Goal: Find specific page/section: Find specific page/section

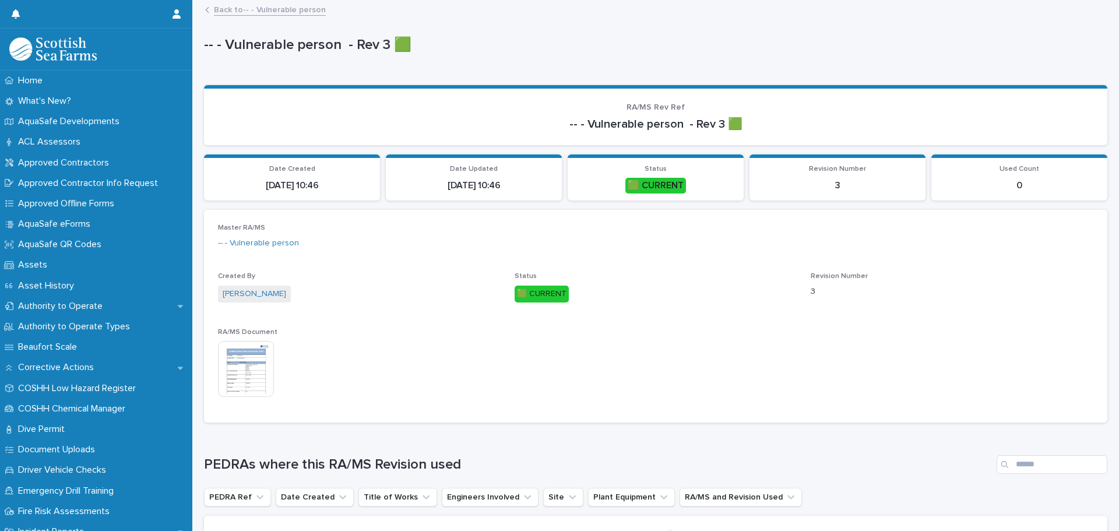
click at [237, 10] on link "Back to -- - Vulnerable person" at bounding box center [270, 8] width 112 height 13
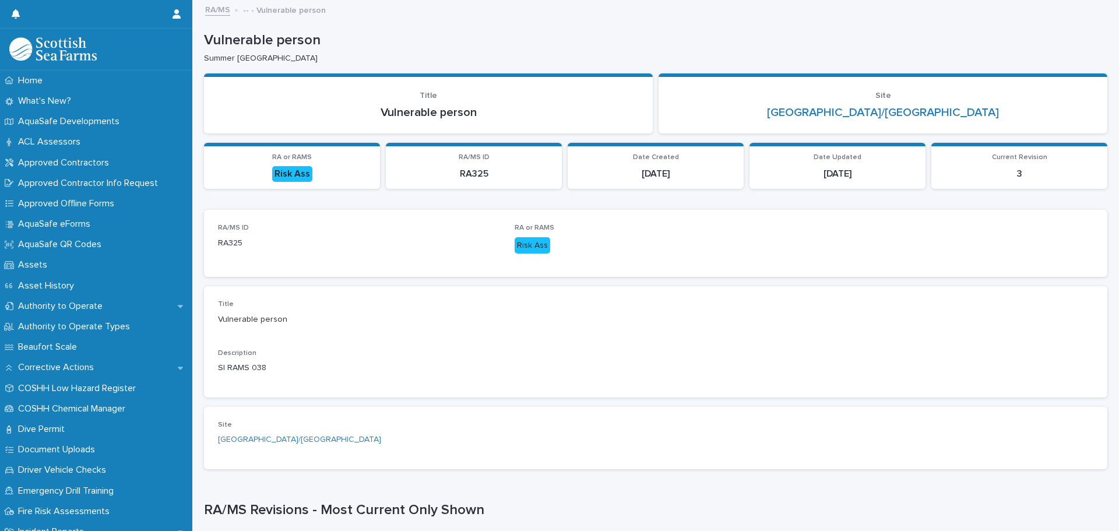
click at [214, 8] on link "RA/MS" at bounding box center [217, 8] width 25 height 13
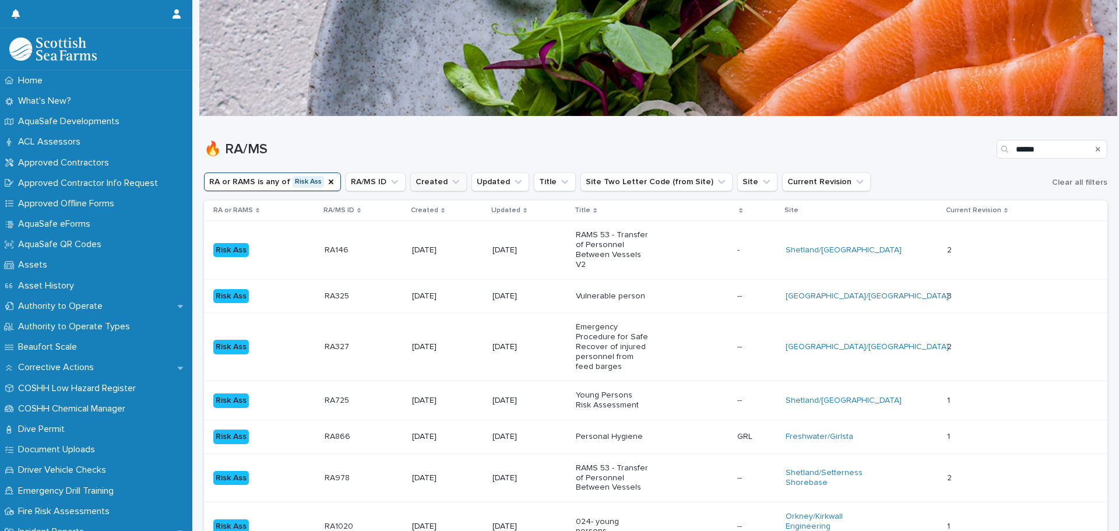
click at [431, 180] on button "Created" at bounding box center [438, 181] width 57 height 19
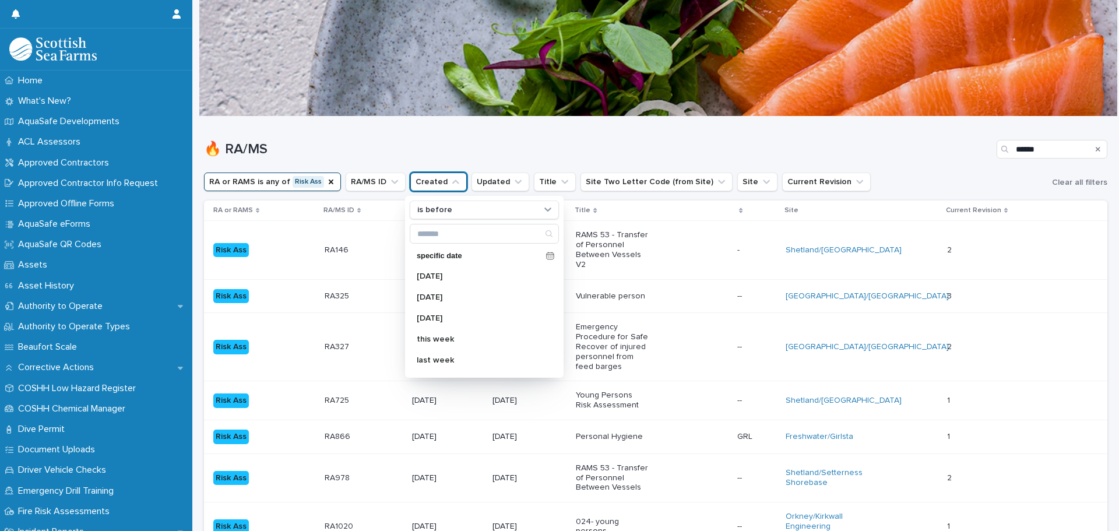
click at [614, 157] on h1 "🔥 RA/MS" at bounding box center [598, 149] width 788 height 17
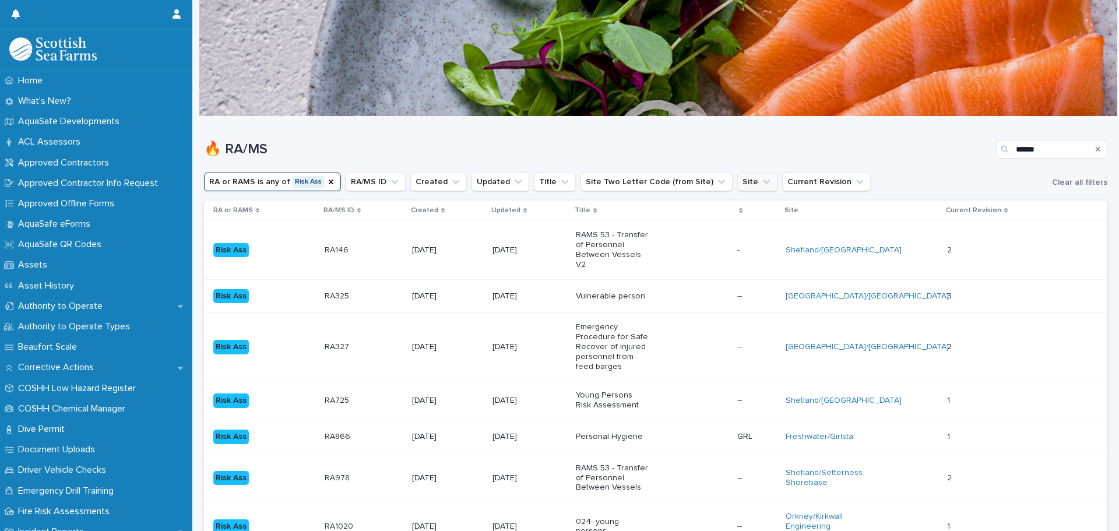
click at [742, 189] on button "Site" at bounding box center [757, 181] width 40 height 19
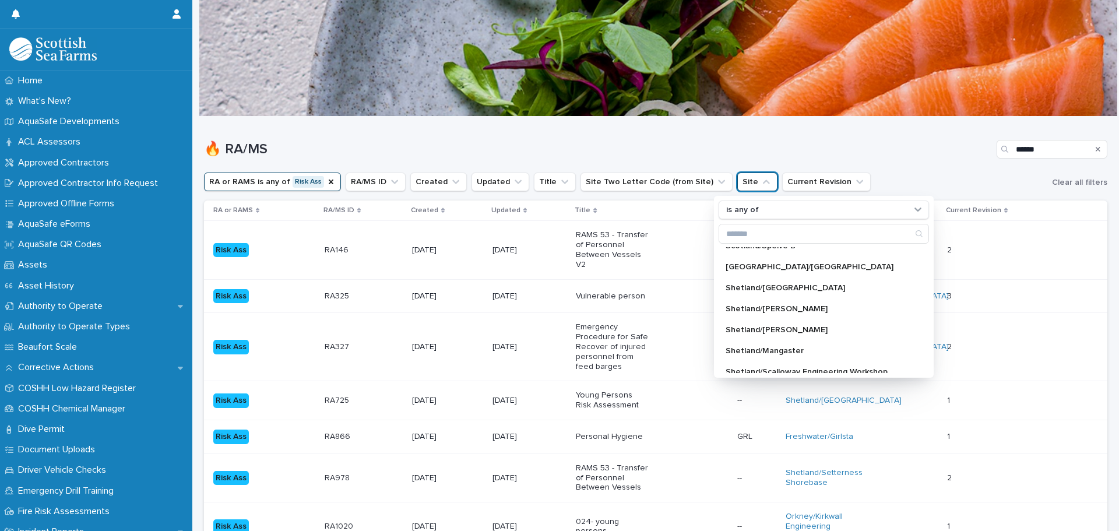
scroll to position [921, 0]
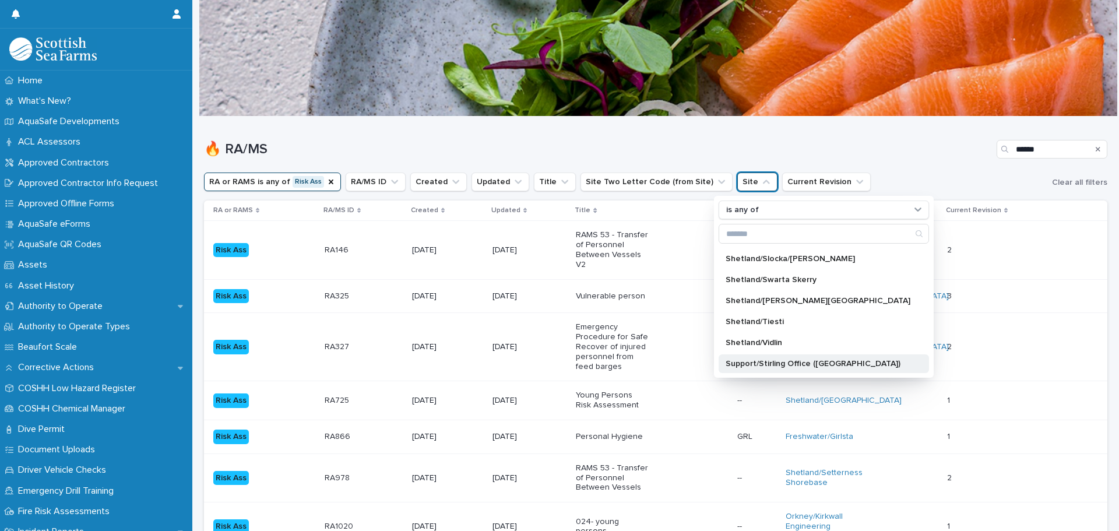
click at [861, 371] on div "Support/Stirling Office (Laurel House)" at bounding box center [823, 363] width 210 height 19
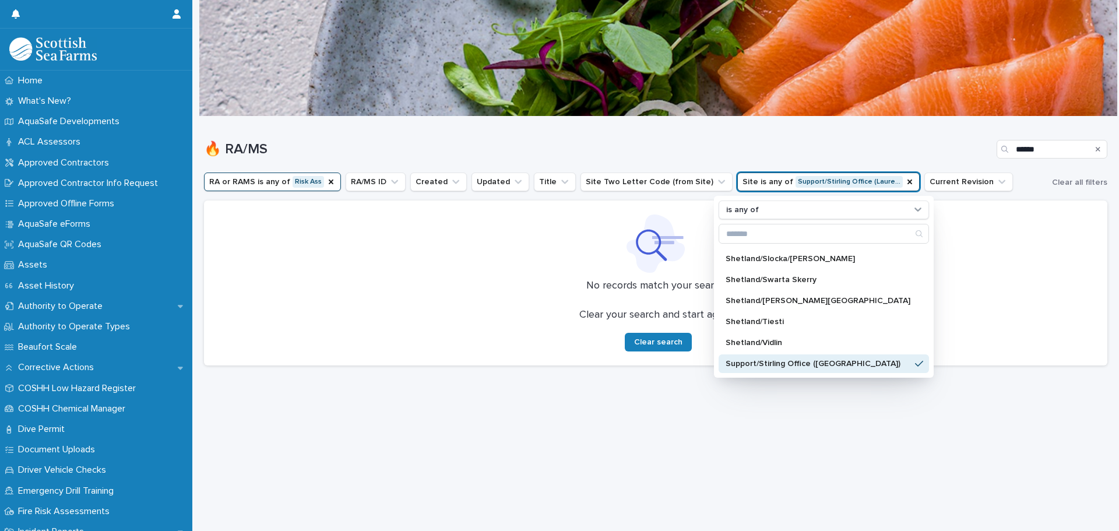
click at [796, 367] on p "Support/Stirling Office (Laurel House)" at bounding box center [817, 364] width 185 height 8
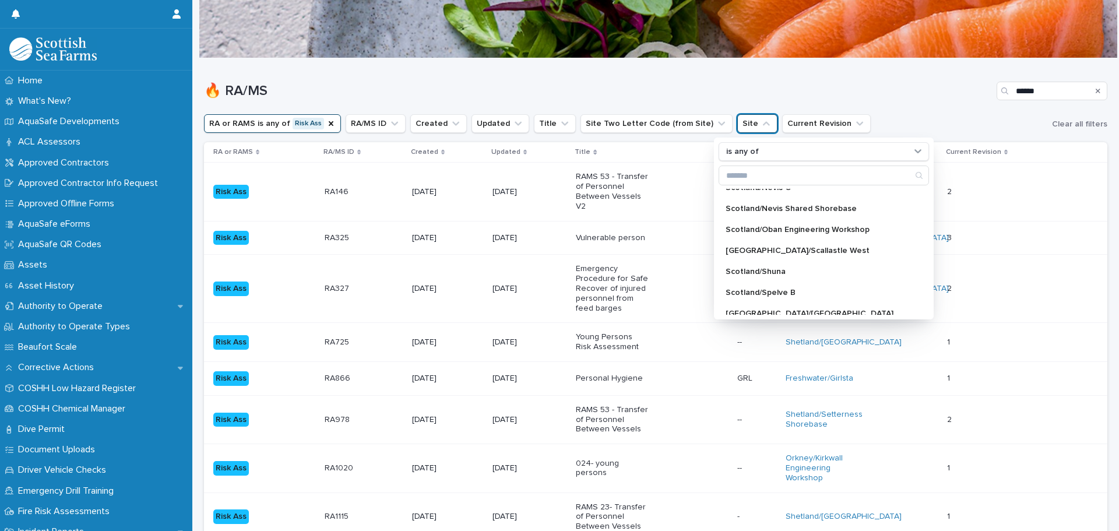
scroll to position [676, 0]
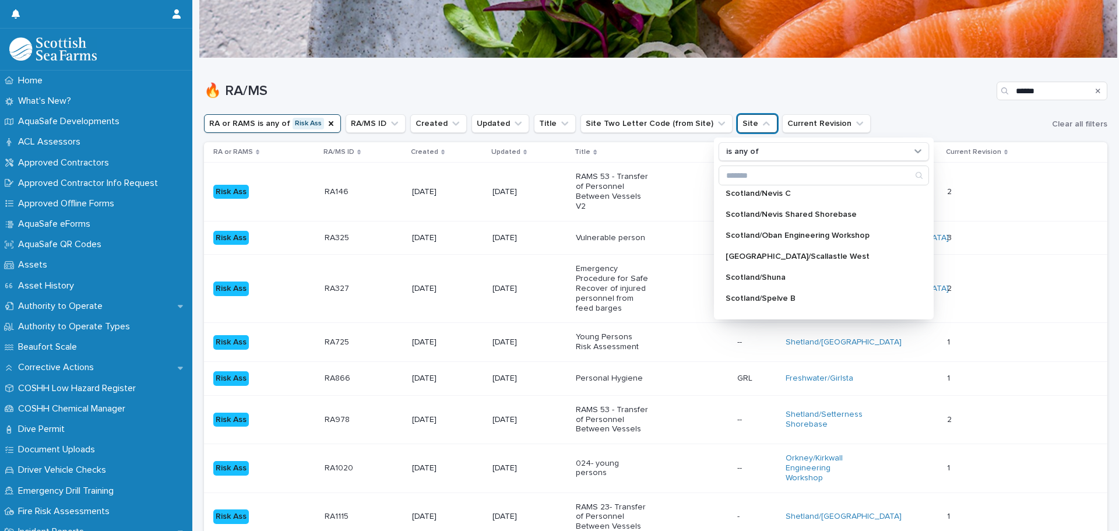
click at [868, 109] on div "🔥 RA/MS ******" at bounding box center [655, 86] width 903 height 56
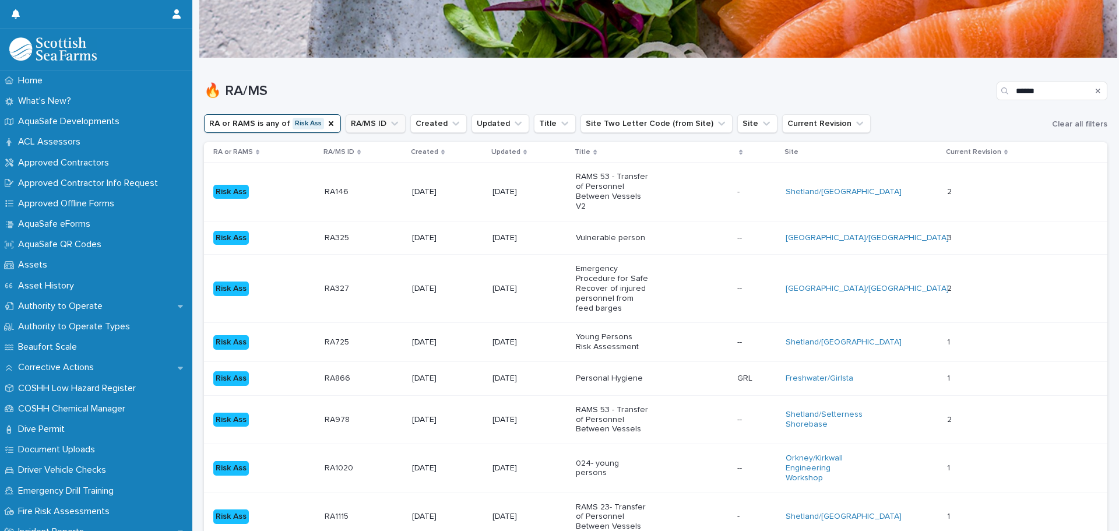
click at [374, 129] on button "RA/MS ID" at bounding box center [376, 123] width 60 height 19
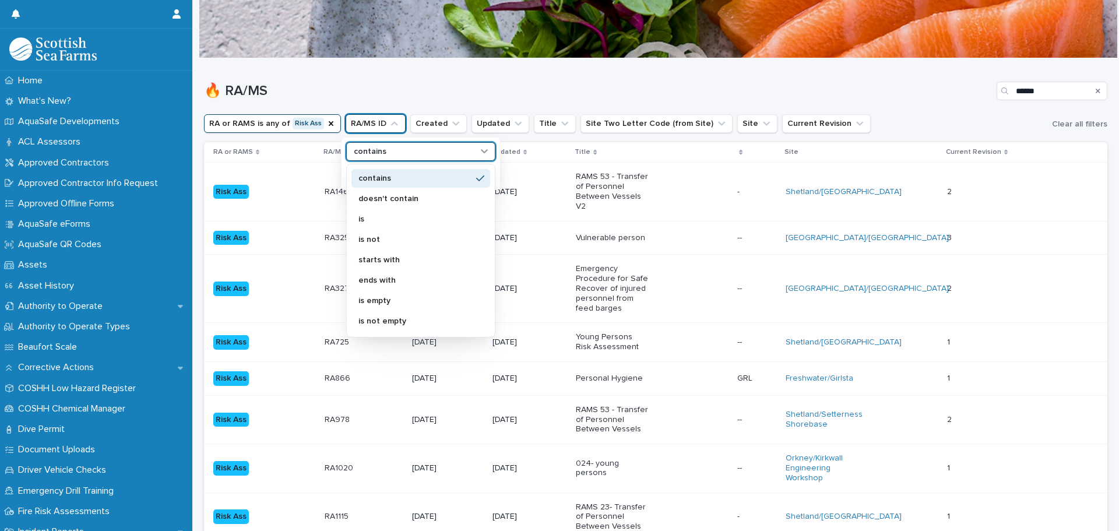
click at [385, 151] on div "contains" at bounding box center [413, 152] width 129 height 12
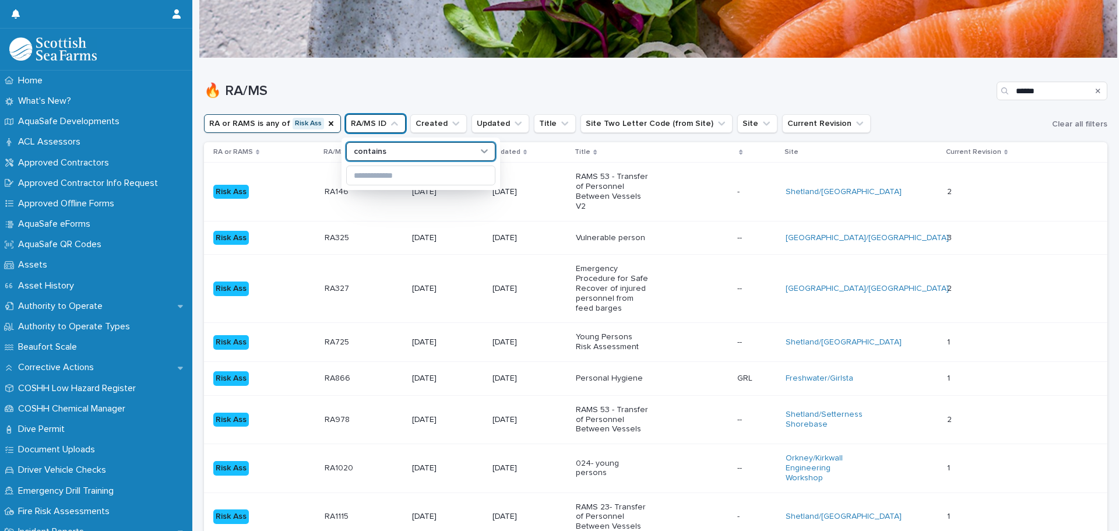
click at [435, 105] on div "🔥 RA/MS ******" at bounding box center [655, 86] width 903 height 56
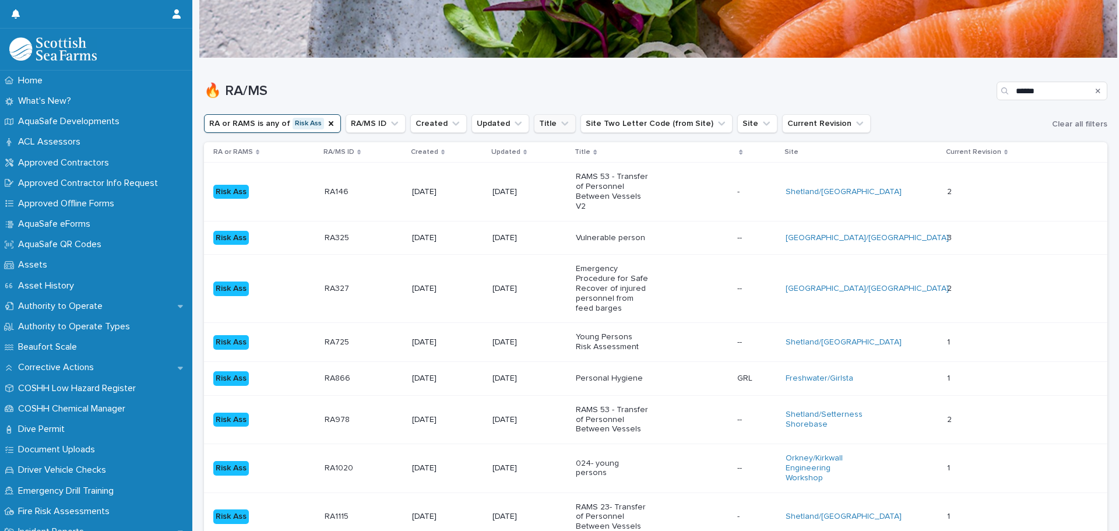
click at [559, 126] on icon "Title" at bounding box center [565, 124] width 12 height 12
click at [572, 178] on input at bounding box center [604, 175] width 148 height 19
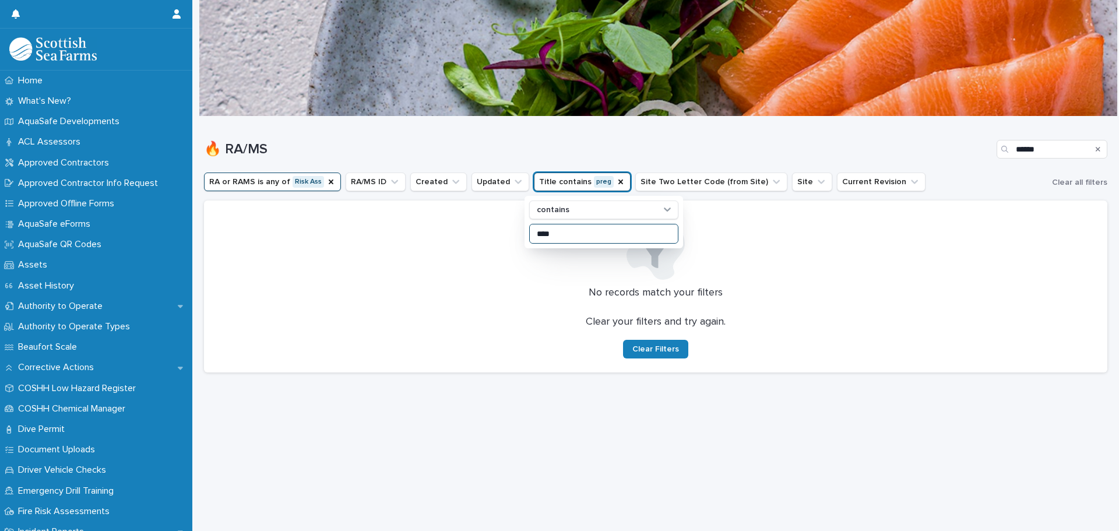
scroll to position [9, 0]
drag, startPoint x: 600, startPoint y: 224, endPoint x: 557, endPoint y: 229, distance: 43.4
click at [557, 229] on input "****" at bounding box center [604, 233] width 148 height 19
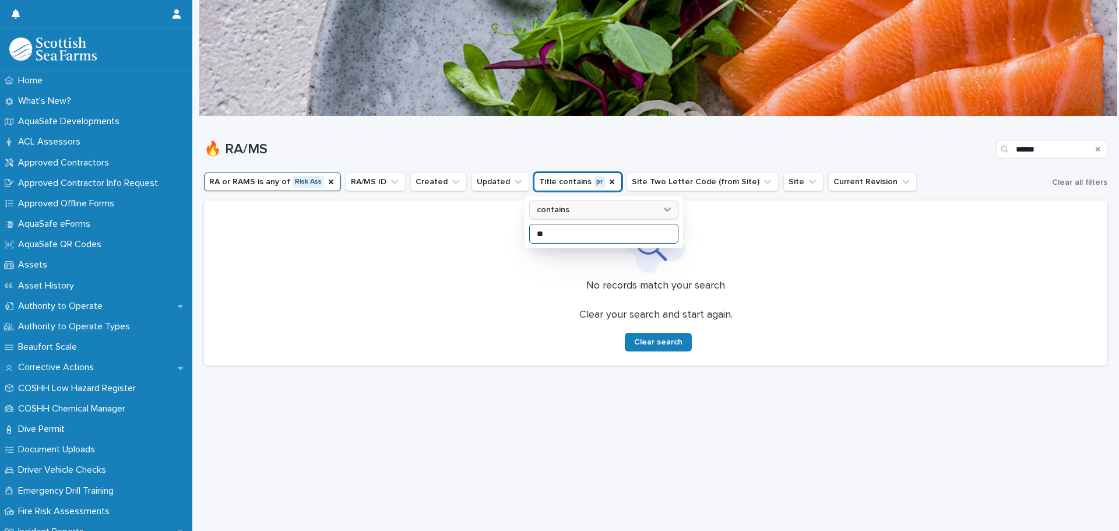
type input "*"
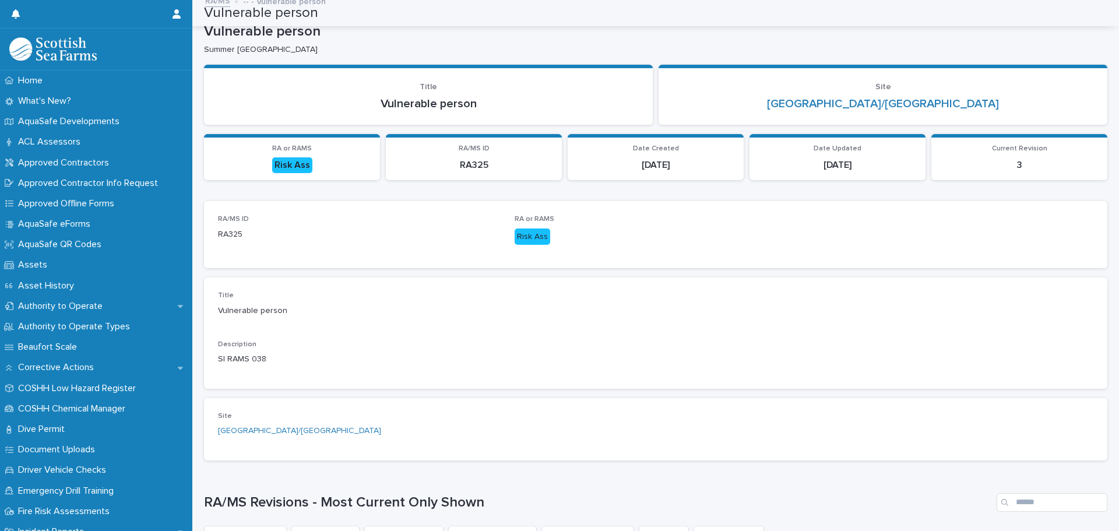
scroll to position [84, 0]
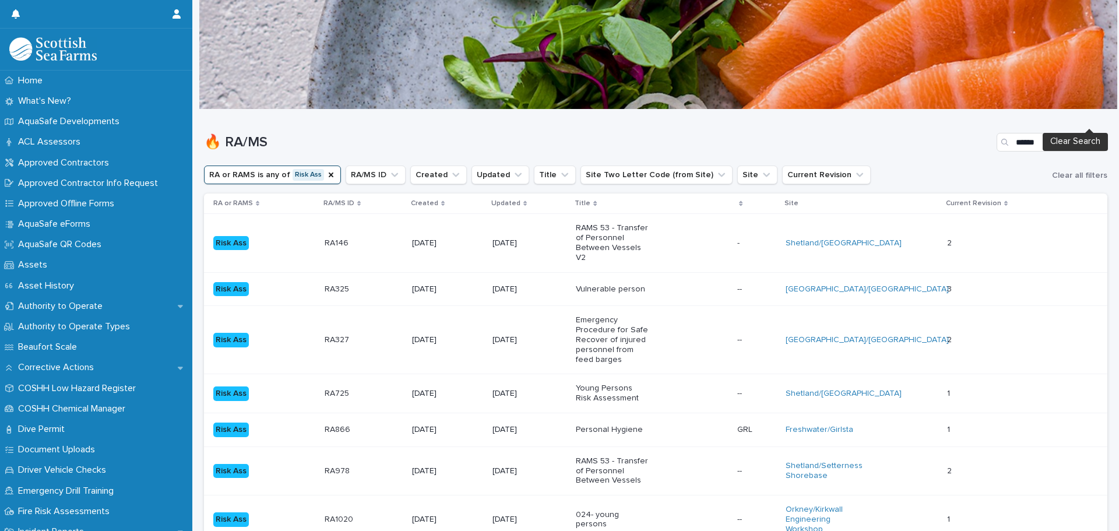
scroll to position [124, 0]
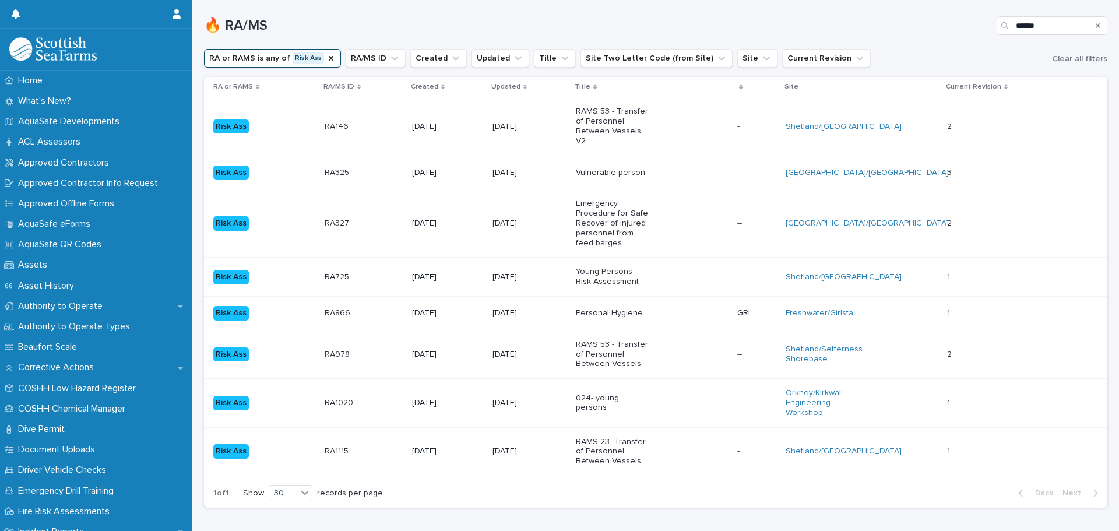
click at [1088, 27] on div "Search" at bounding box center [1097, 25] width 19 height 19
click at [1095, 24] on icon "Search" at bounding box center [1097, 25] width 5 height 5
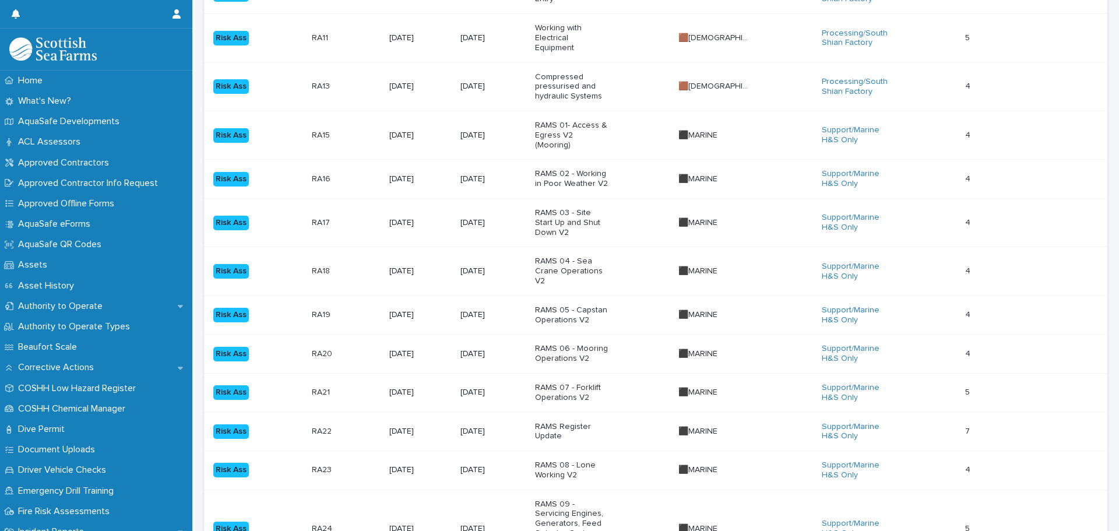
scroll to position [29, 0]
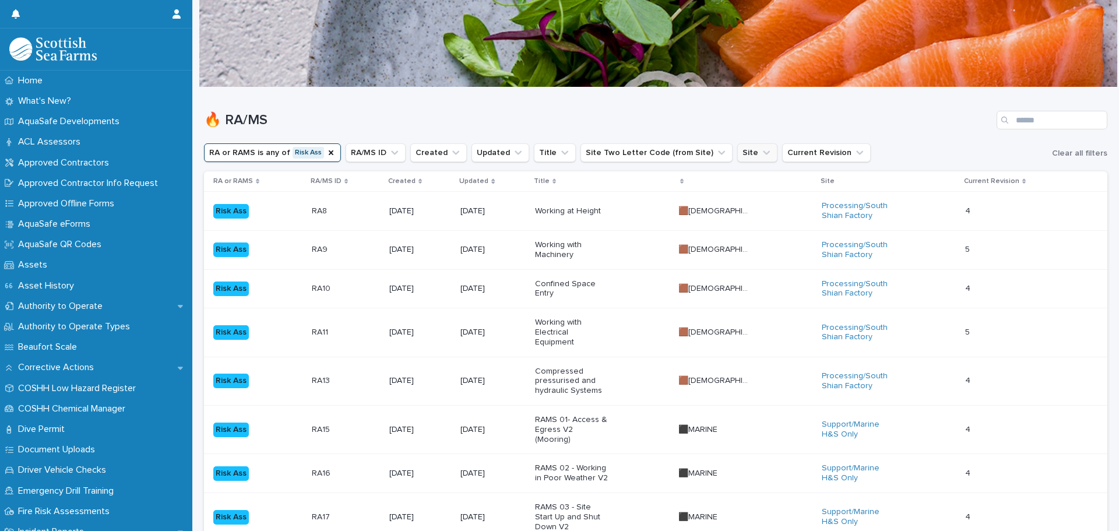
click at [763, 153] on icon "Site" at bounding box center [766, 153] width 7 height 4
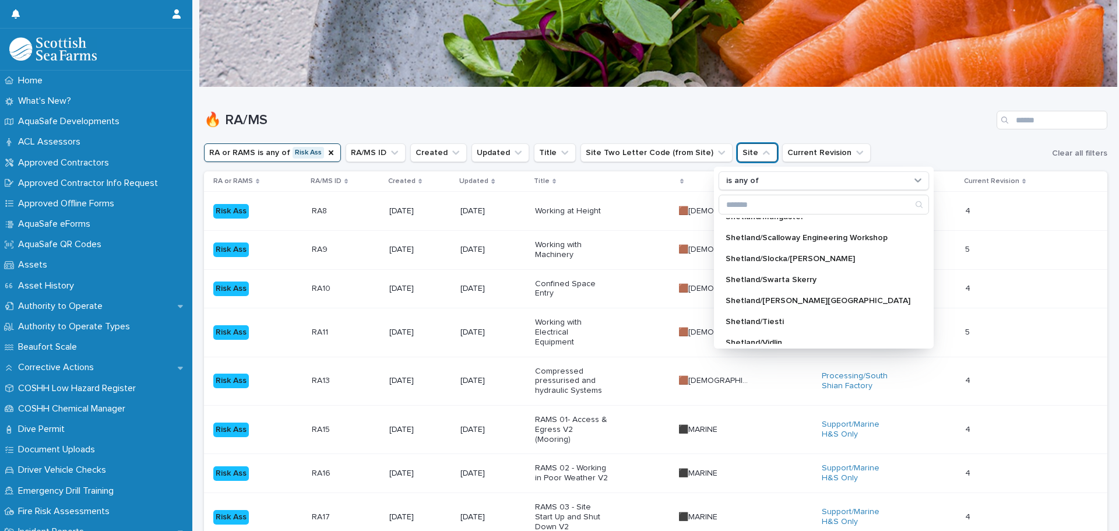
scroll to position [921, 0]
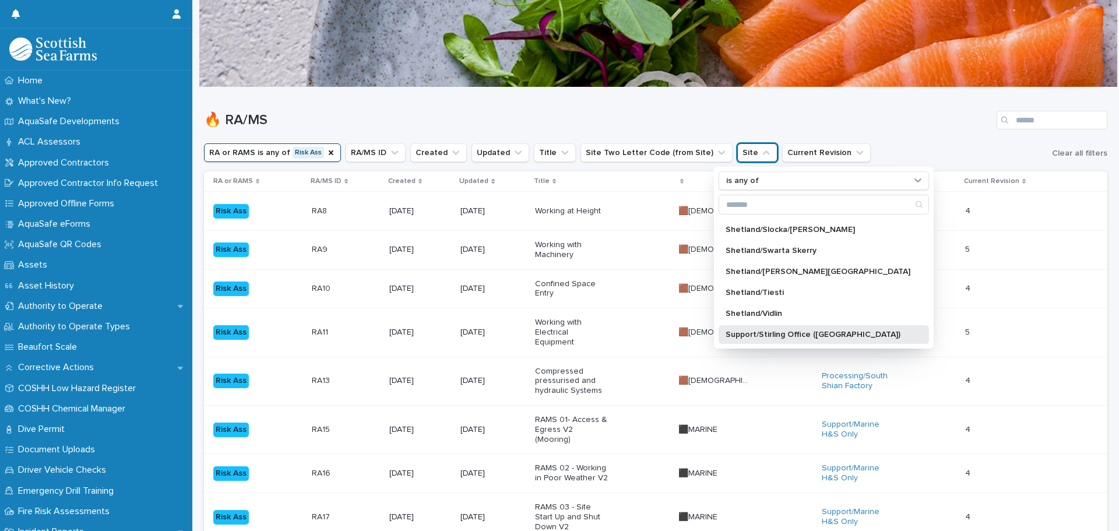
click at [857, 330] on div "Support/Stirling Office (Laurel House)" at bounding box center [823, 334] width 210 height 19
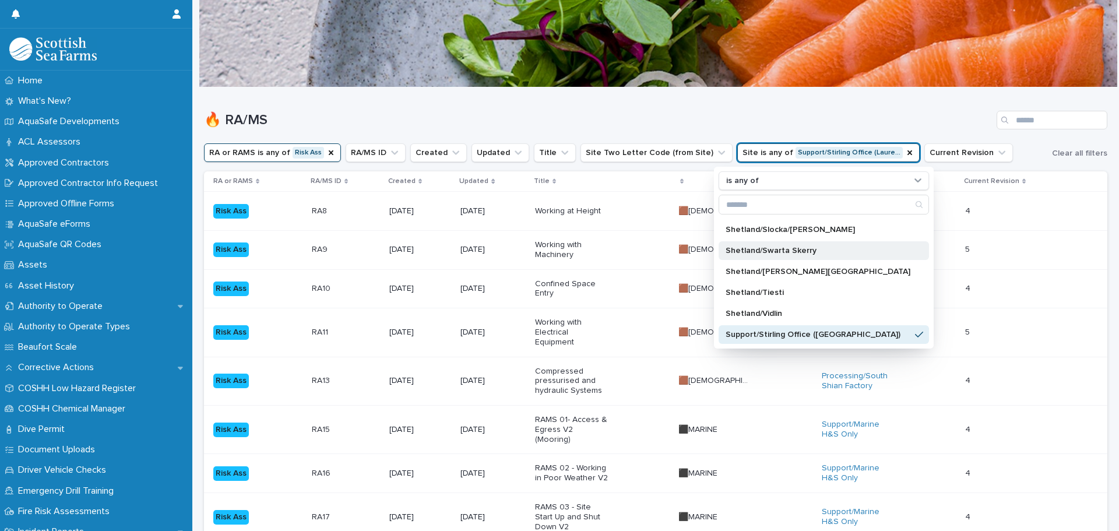
scroll to position [9, 0]
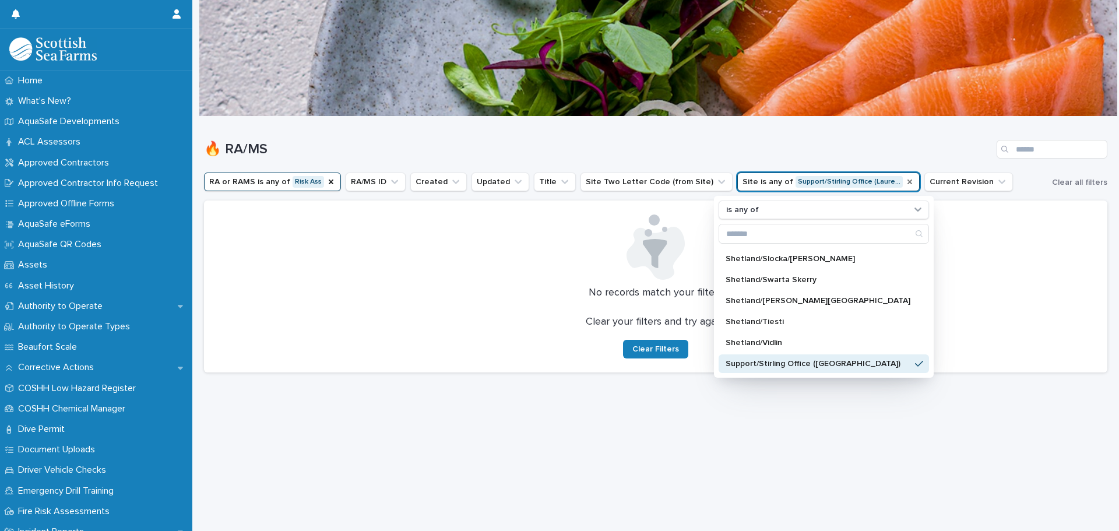
click at [905, 177] on icon "Site" at bounding box center [909, 181] width 9 height 9
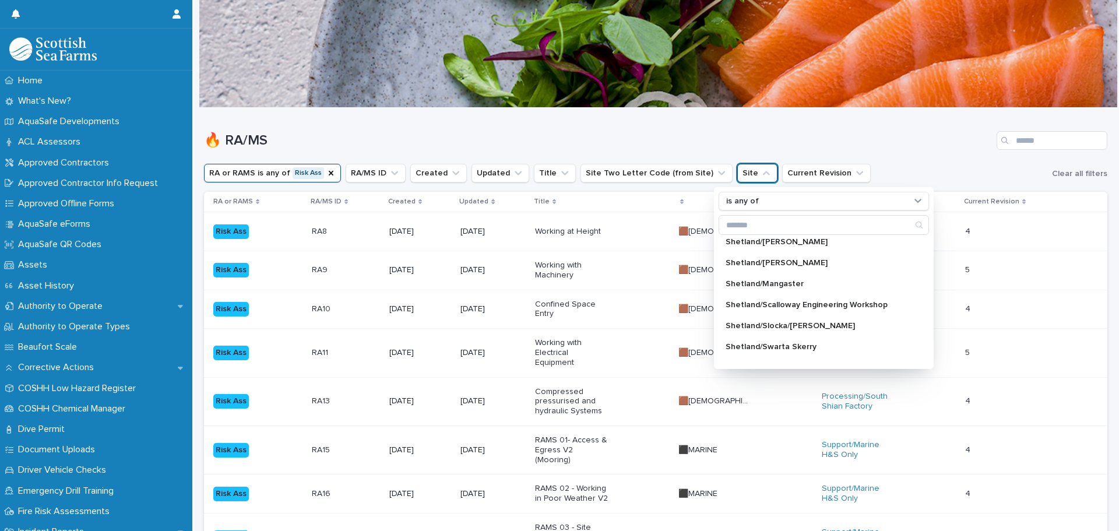
scroll to position [827, 0]
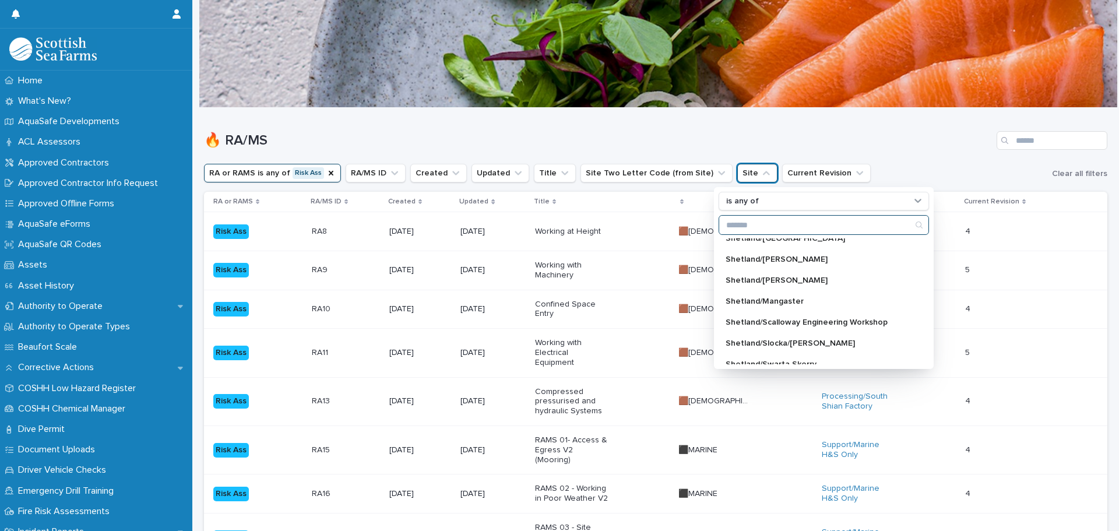
click at [788, 220] on input "Search" at bounding box center [823, 225] width 209 height 19
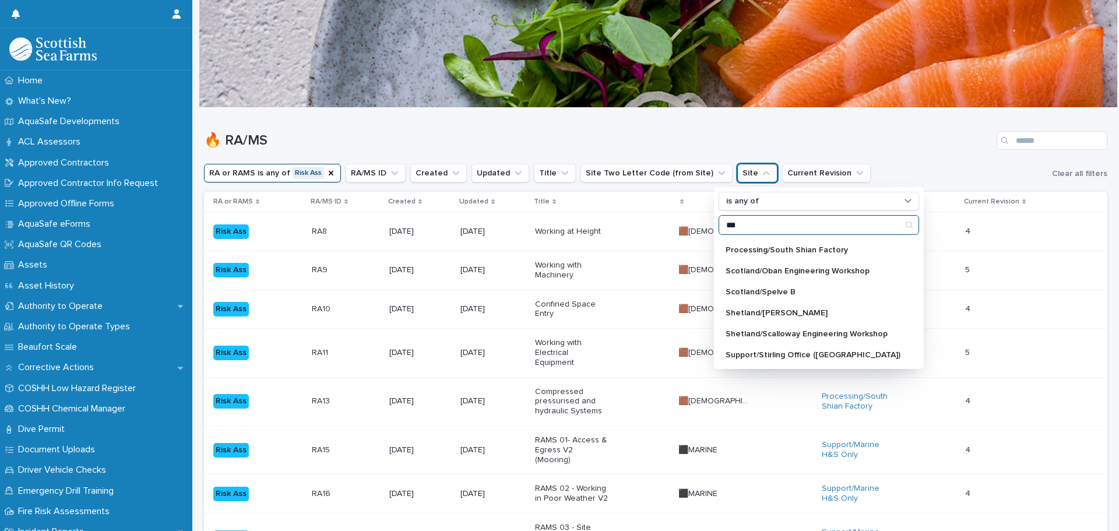
scroll to position [0, 0]
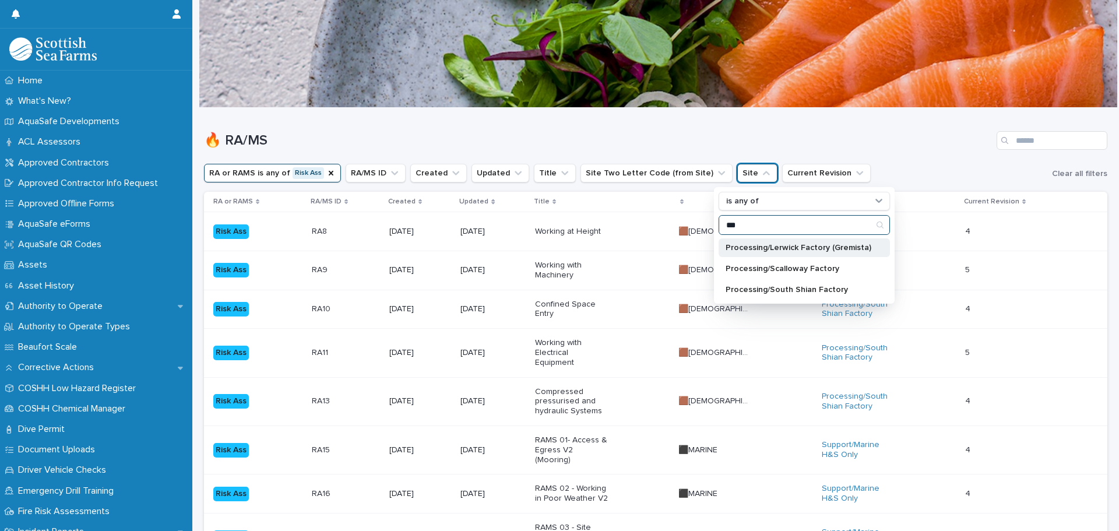
type input "***"
click at [788, 250] on p "Processing/Lerwick Factory (Gremista)" at bounding box center [798, 248] width 146 height 8
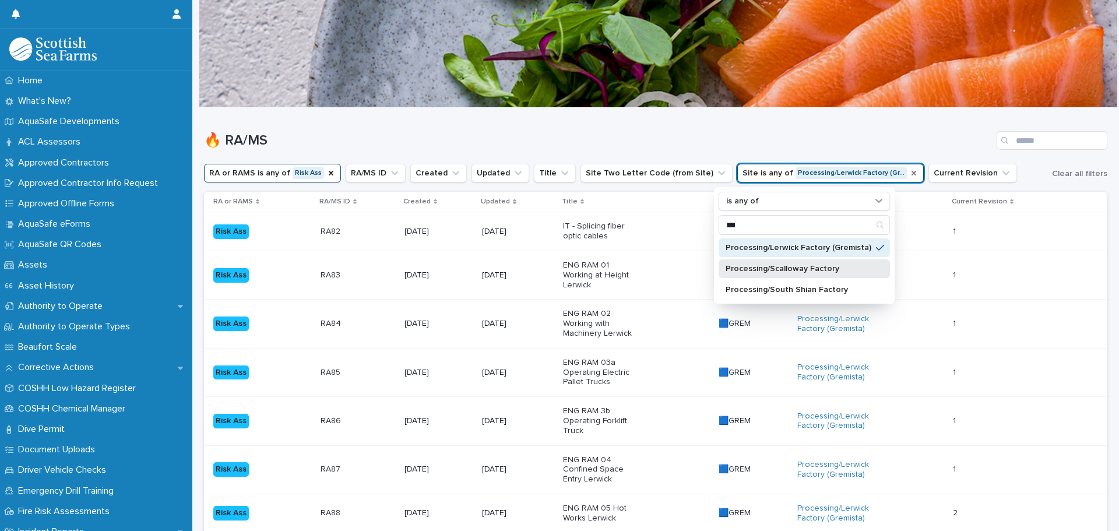
click at [783, 269] on p "Processing/Scalloway Factory" at bounding box center [798, 269] width 146 height 8
click at [778, 294] on div "Processing/South Shian Factory" at bounding box center [803, 289] width 171 height 19
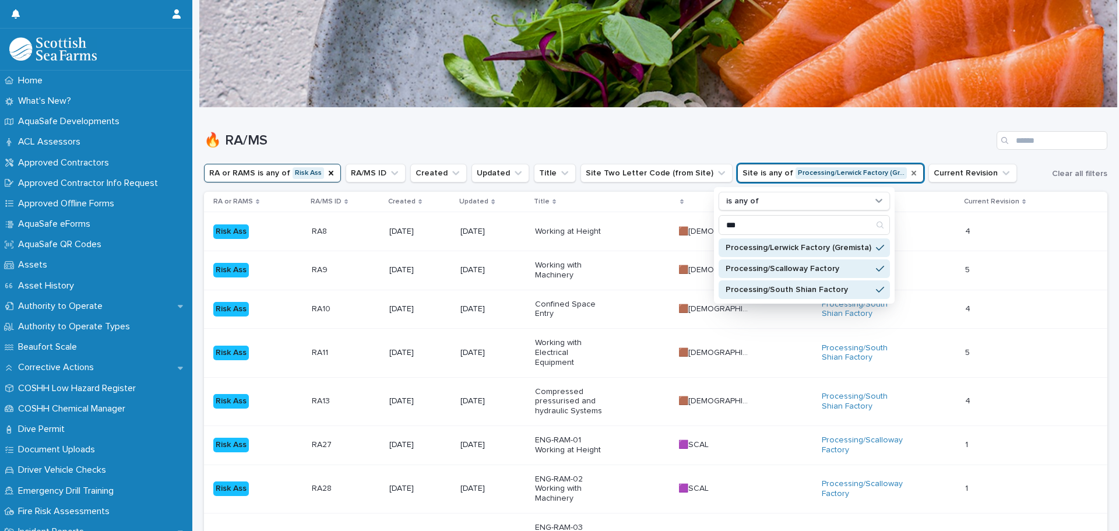
click at [783, 122] on div "🔥 RA/MS" at bounding box center [655, 136] width 903 height 56
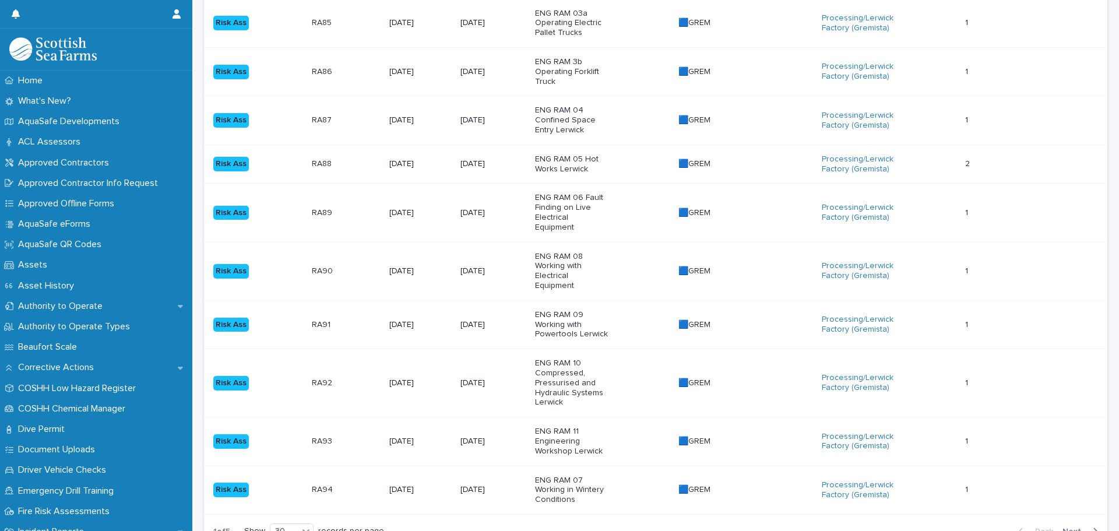
scroll to position [1217, 0]
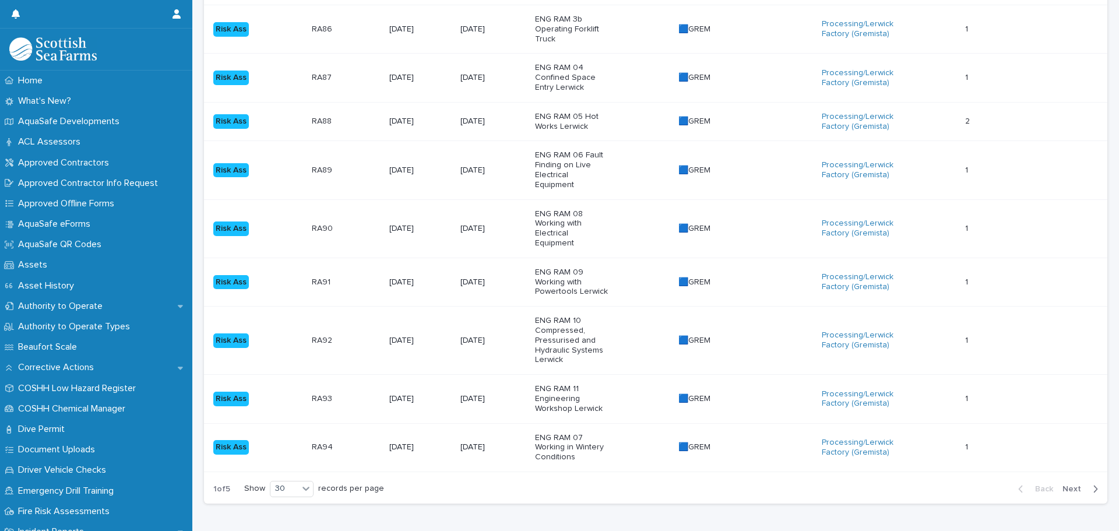
click at [1066, 485] on span "Next" at bounding box center [1075, 489] width 26 height 8
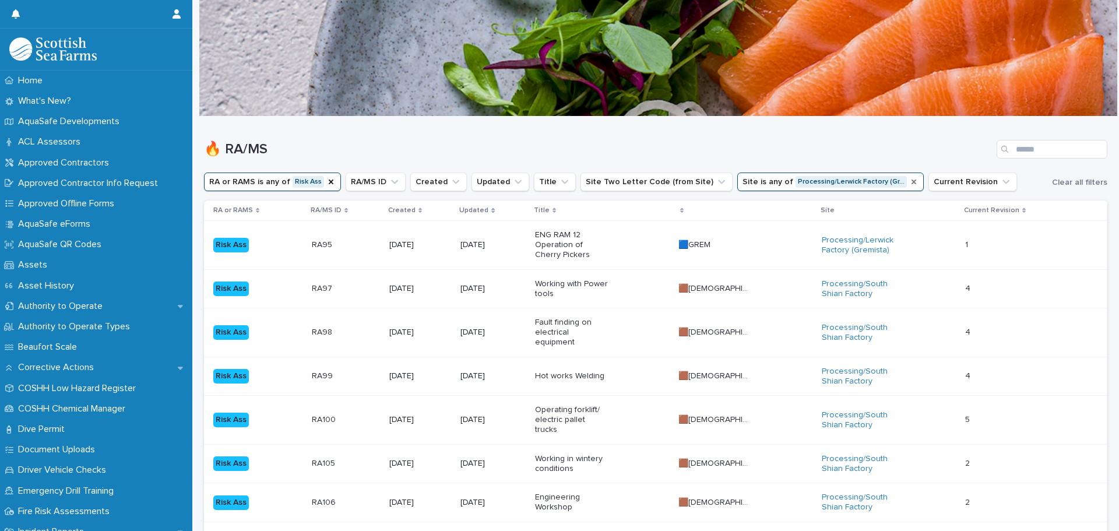
drag, startPoint x: 668, startPoint y: 475, endPoint x: 650, endPoint y: 230, distance: 245.4
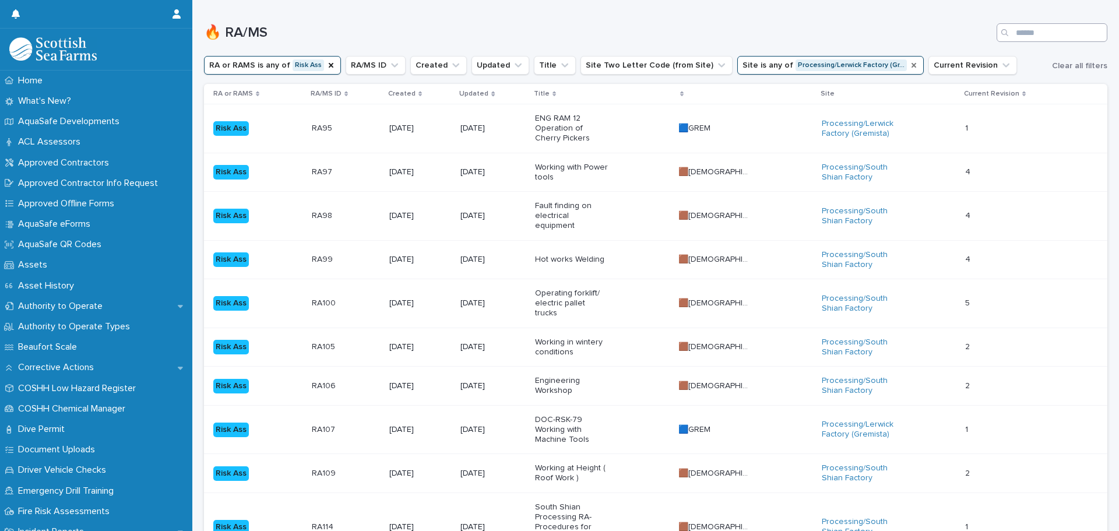
drag, startPoint x: 1074, startPoint y: 19, endPoint x: 1056, endPoint y: 37, distance: 26.0
click at [1074, 19] on div "🔥 RA/MS" at bounding box center [655, 28] width 903 height 56
click at [1069, 25] on input "Search" at bounding box center [1051, 32] width 111 height 19
paste input "**********"
click at [1056, 37] on input "**********" at bounding box center [1051, 32] width 111 height 19
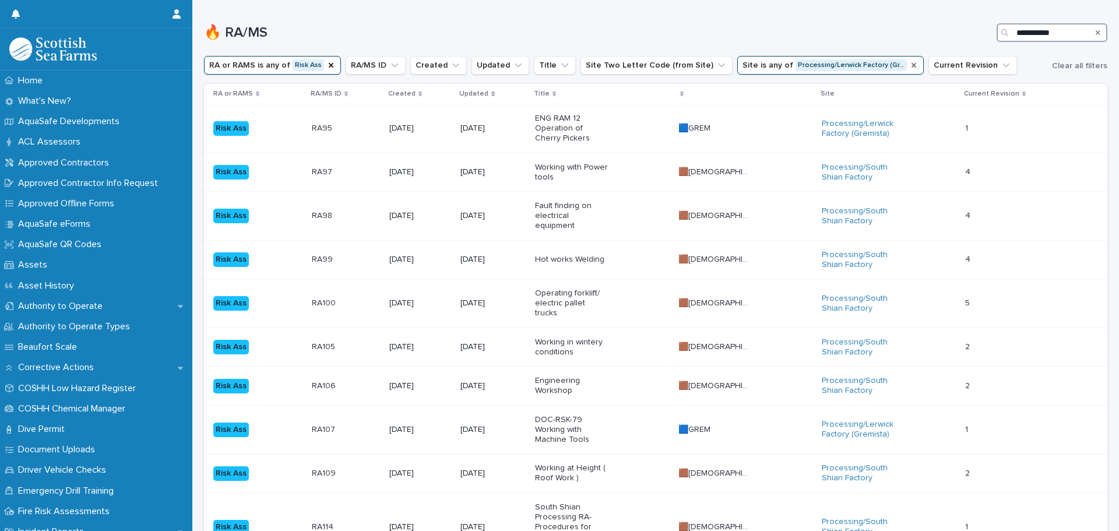
paste input "**********"
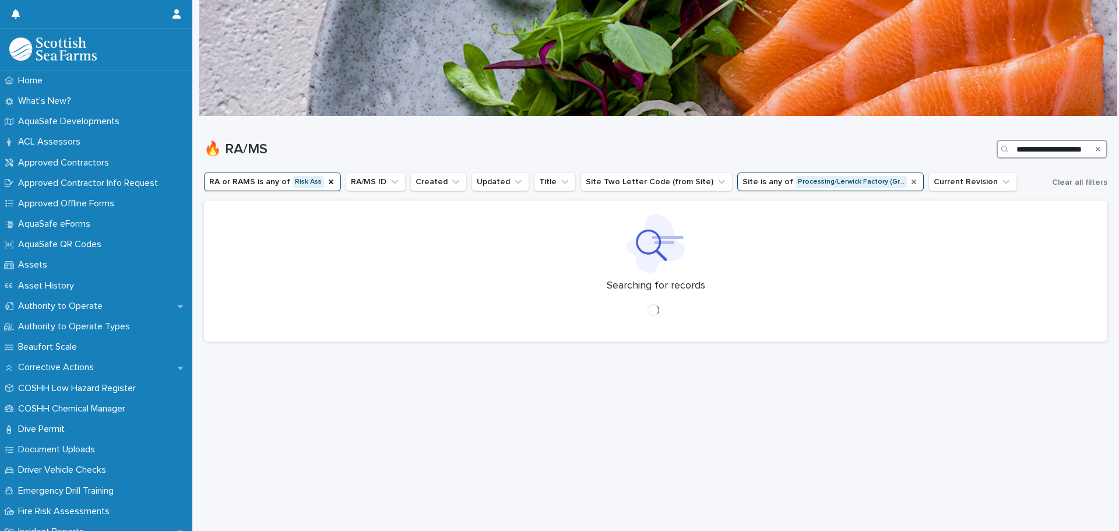
scroll to position [9, 0]
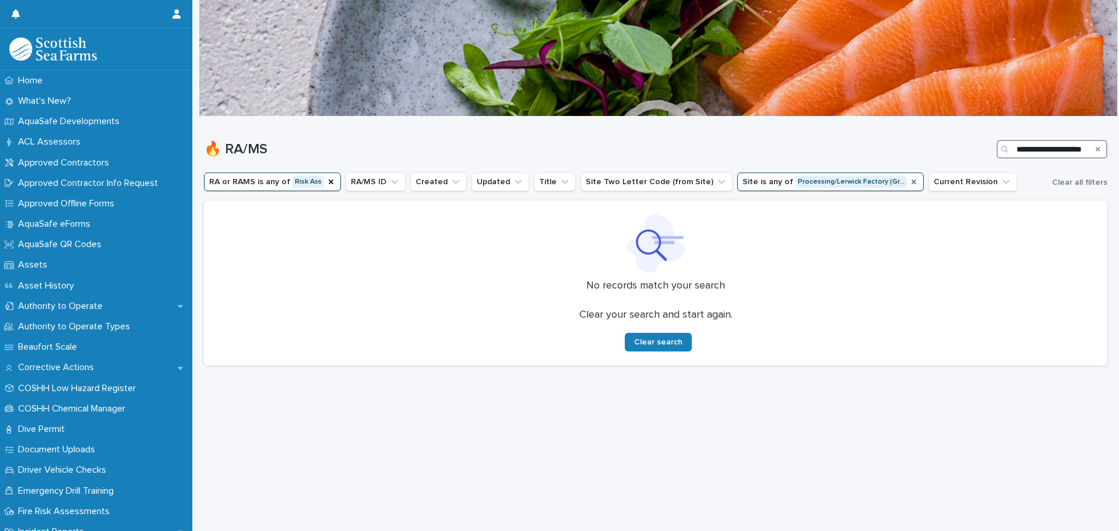
type input "**********"
click at [909, 177] on icon "Site" at bounding box center [913, 181] width 9 height 9
click at [1007, 142] on input "**********" at bounding box center [1051, 149] width 111 height 19
click at [539, 172] on button "Title" at bounding box center [555, 181] width 42 height 19
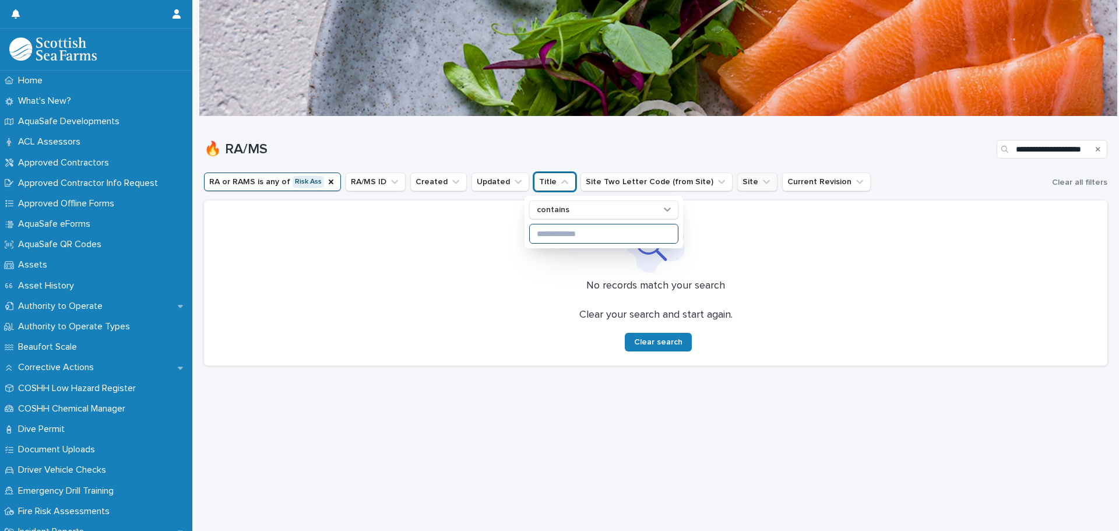
click at [558, 224] on input at bounding box center [604, 233] width 148 height 19
paste input "**********"
type input "**********"
click at [1095, 140] on button "Search" at bounding box center [1097, 149] width 5 height 19
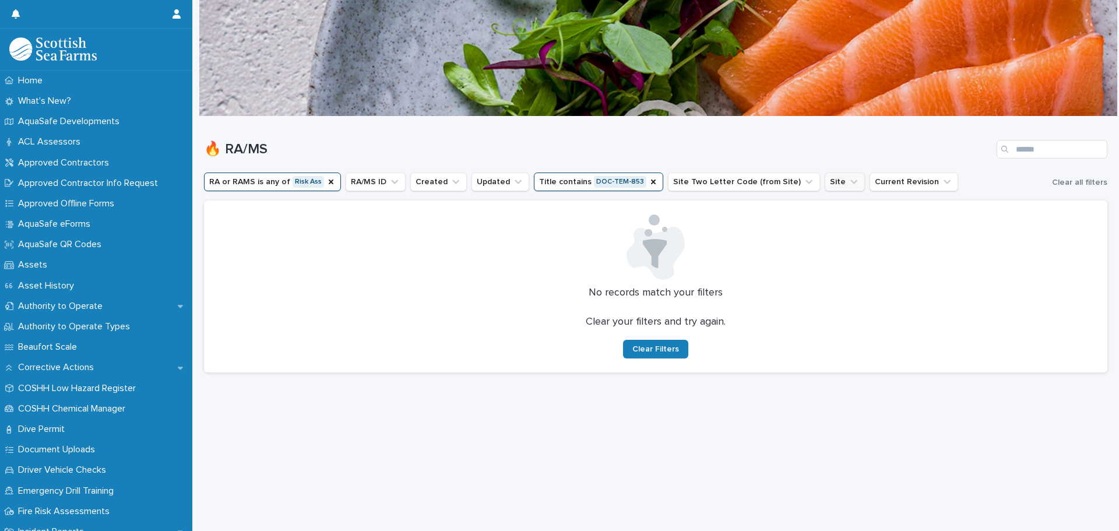
click at [620, 172] on button "Title contains DOC-TEM-853" at bounding box center [598, 181] width 129 height 19
click at [266, 172] on button "RA or RAMS is any of Risk Ass" at bounding box center [272, 181] width 137 height 19
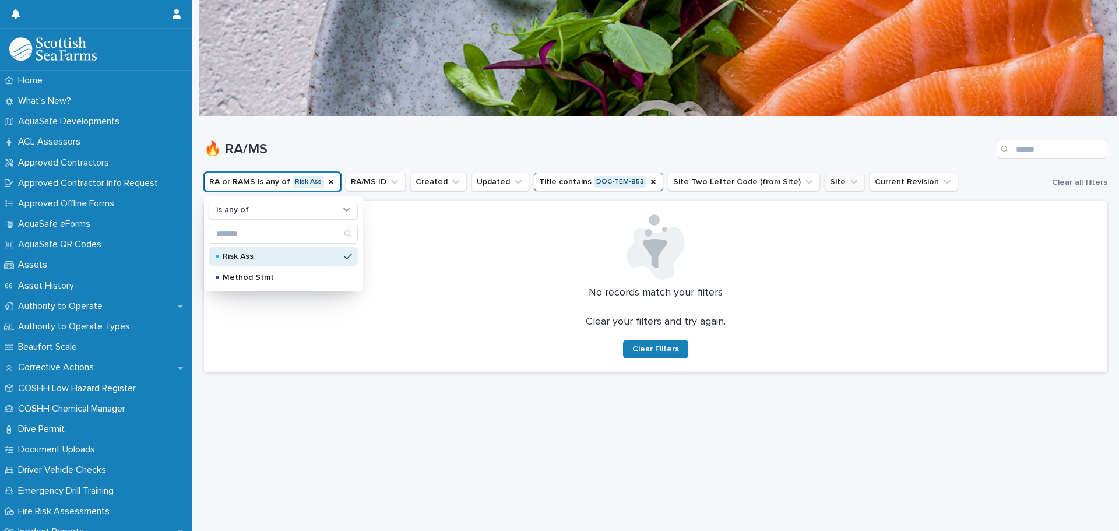
click at [255, 253] on div "Risk Ass" at bounding box center [283, 256] width 149 height 19
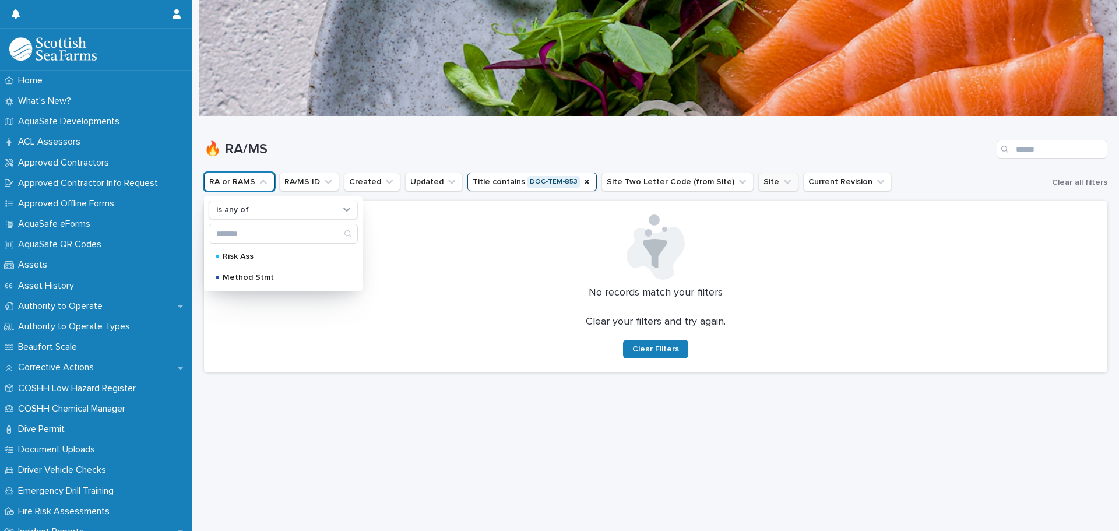
click at [608, 287] on p "No records match your filters" at bounding box center [655, 293] width 875 height 13
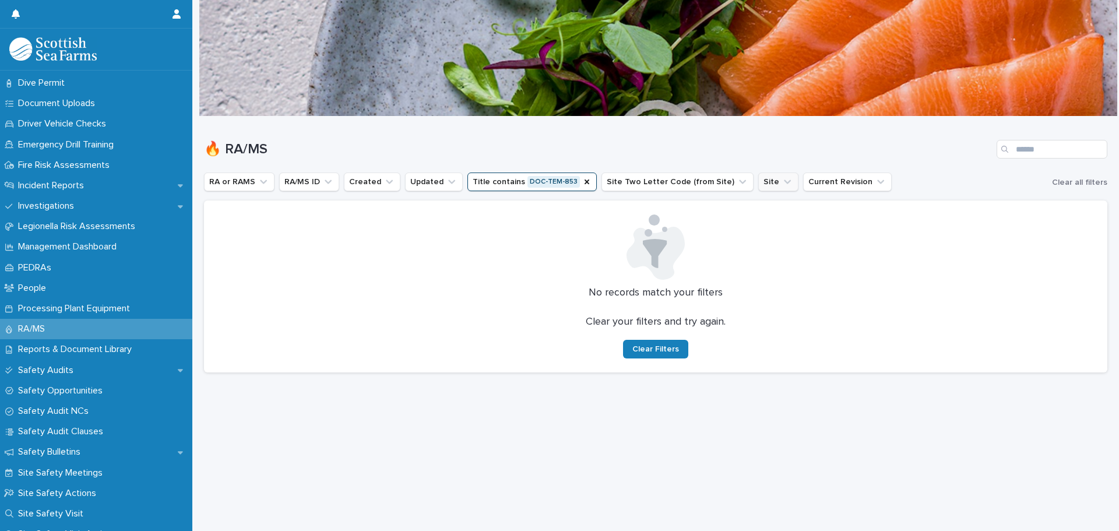
scroll to position [350, 0]
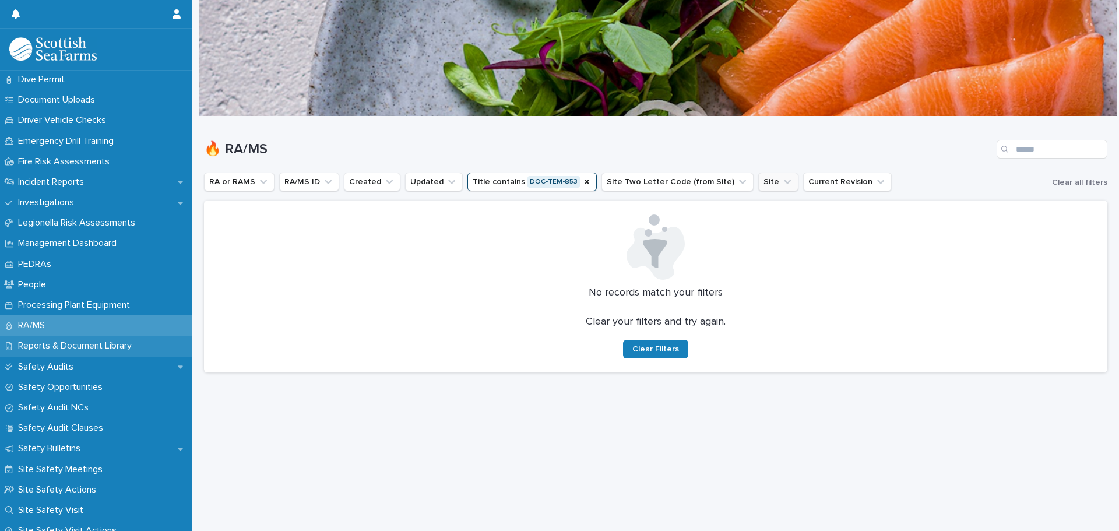
click at [121, 350] on p "Reports & Document Library" at bounding box center [77, 345] width 128 height 11
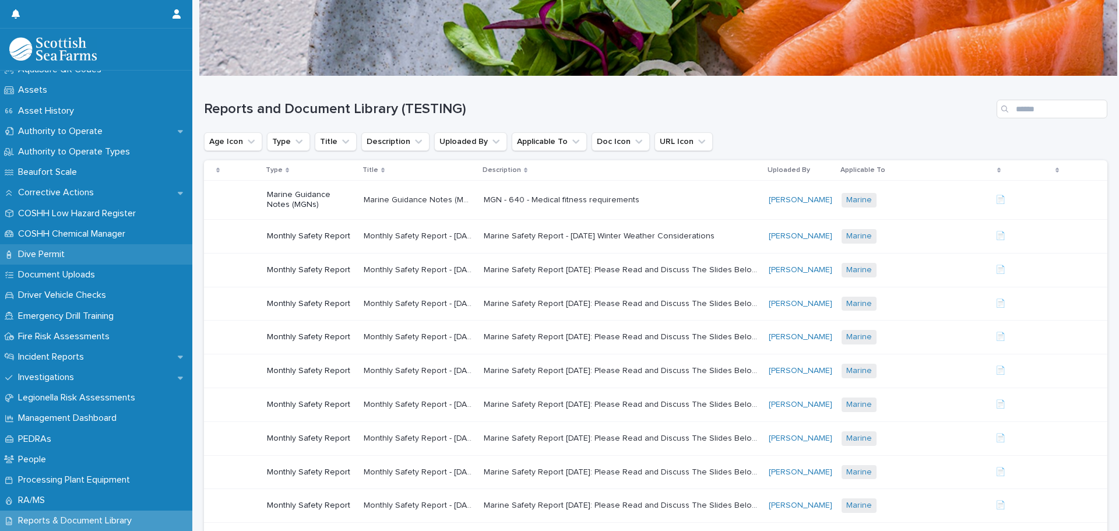
scroll to position [233, 0]
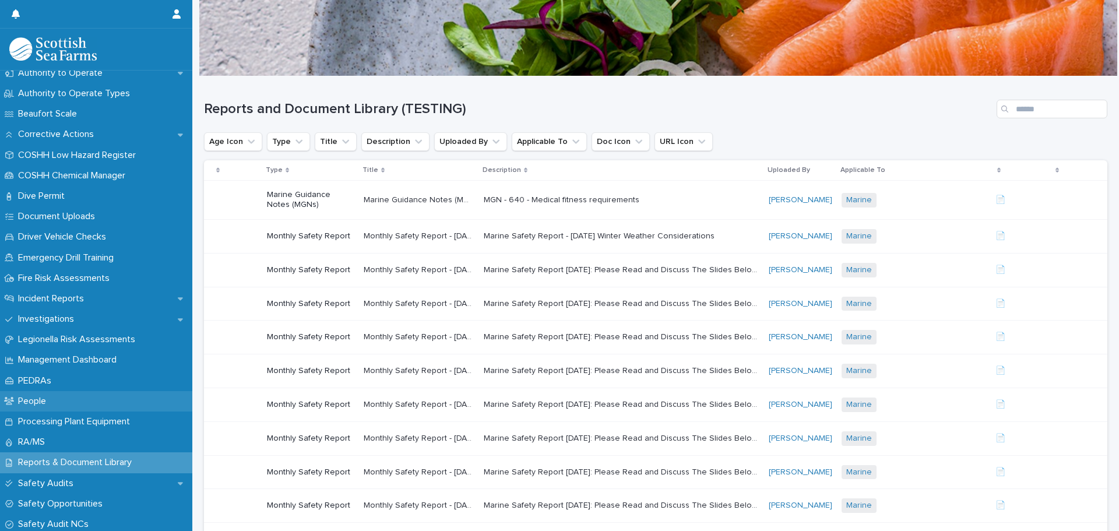
click at [96, 393] on div "People" at bounding box center [96, 401] width 192 height 20
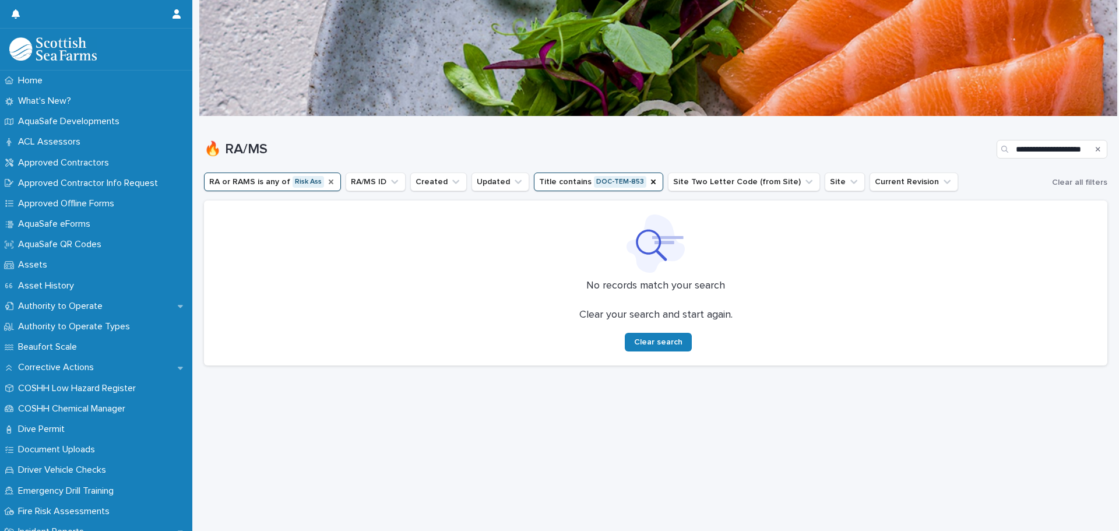
click at [327, 180] on icon "RA or RAMS" at bounding box center [330, 181] width 9 height 9
click at [582, 181] on icon "Title" at bounding box center [586, 181] width 9 height 9
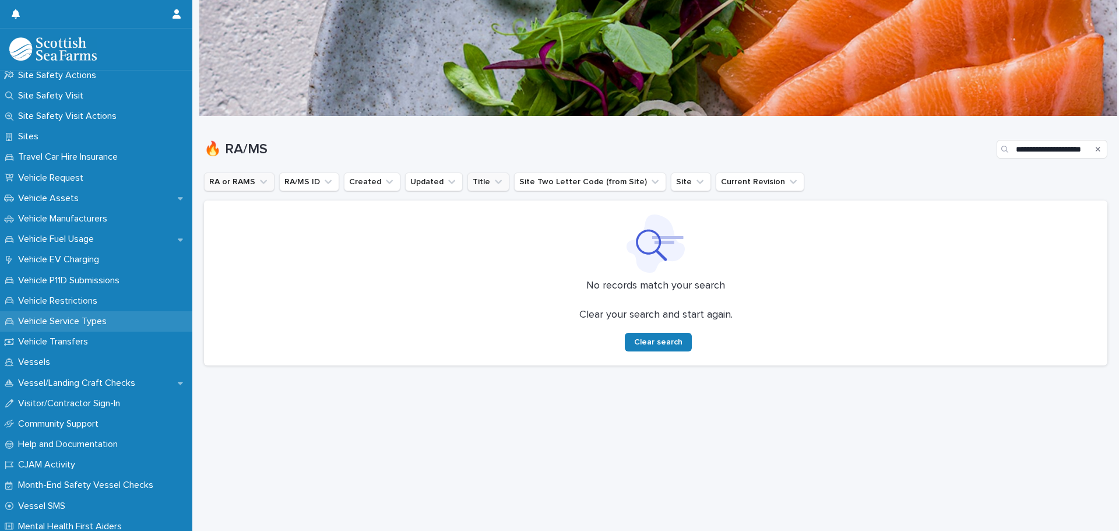
scroll to position [770, 0]
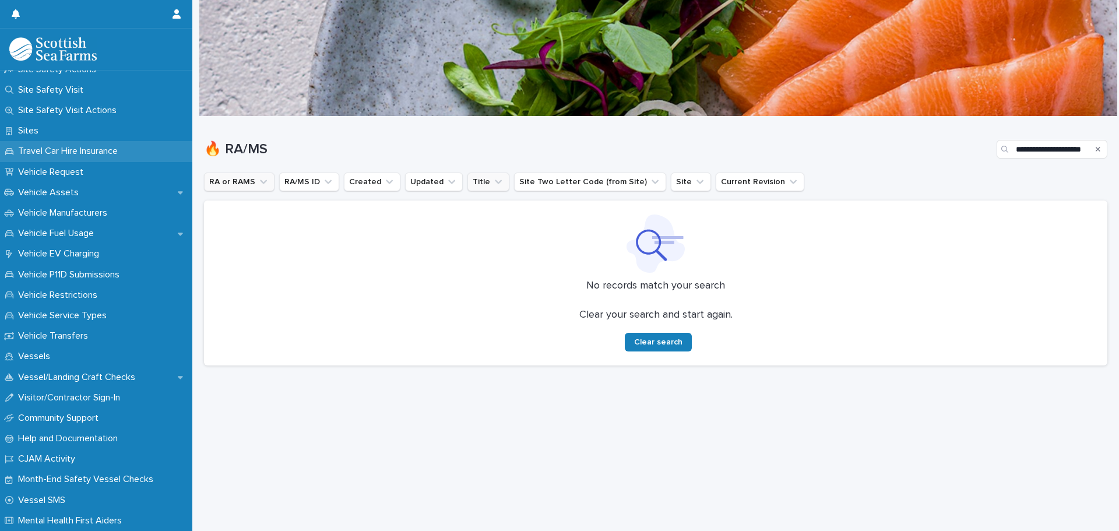
click at [123, 148] on p "Travel Car Hire Insurance" at bounding box center [70, 151] width 114 height 11
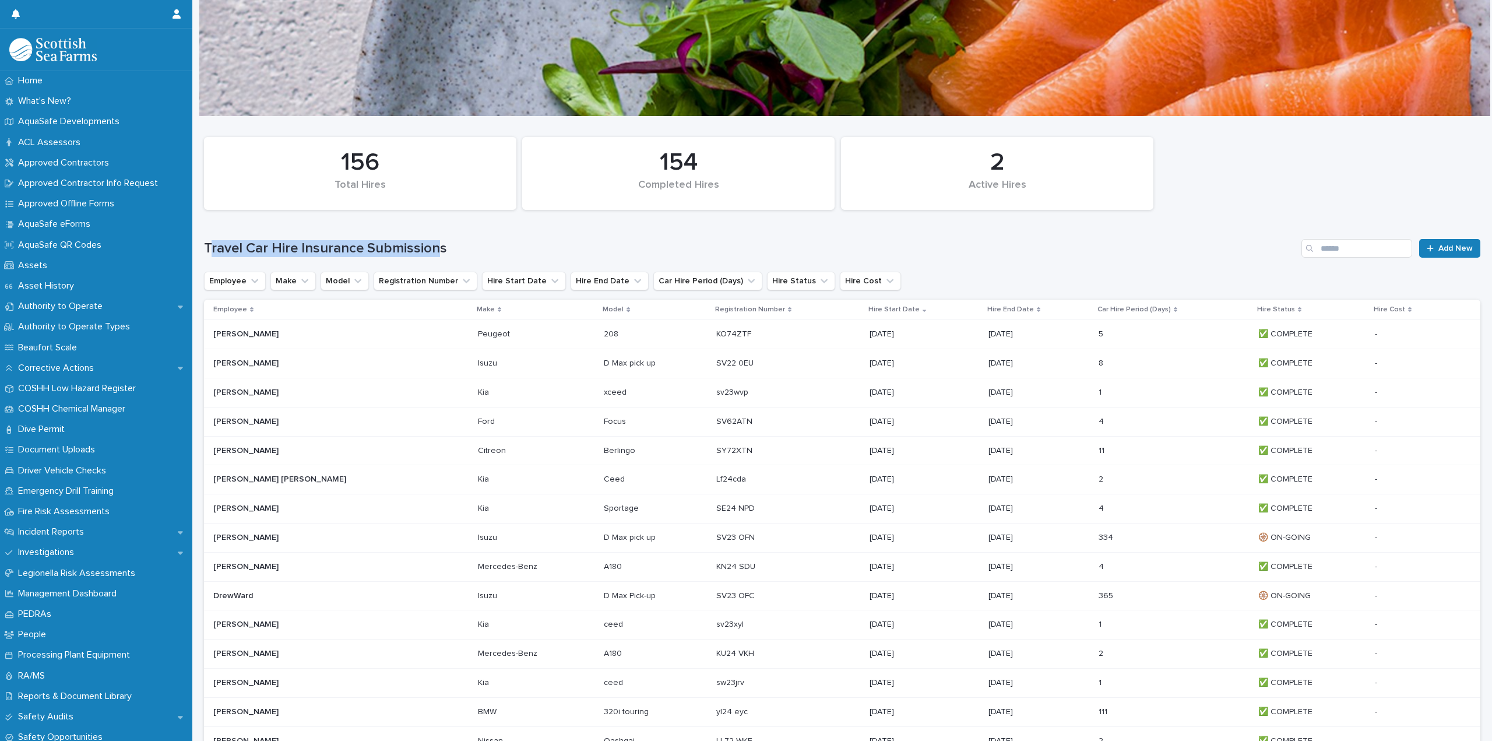
drag, startPoint x: 209, startPoint y: 247, endPoint x: 438, endPoint y: 242, distance: 229.6
click at [438, 242] on h1 "Travel Car Hire Insurance Submissions" at bounding box center [750, 248] width 1093 height 17
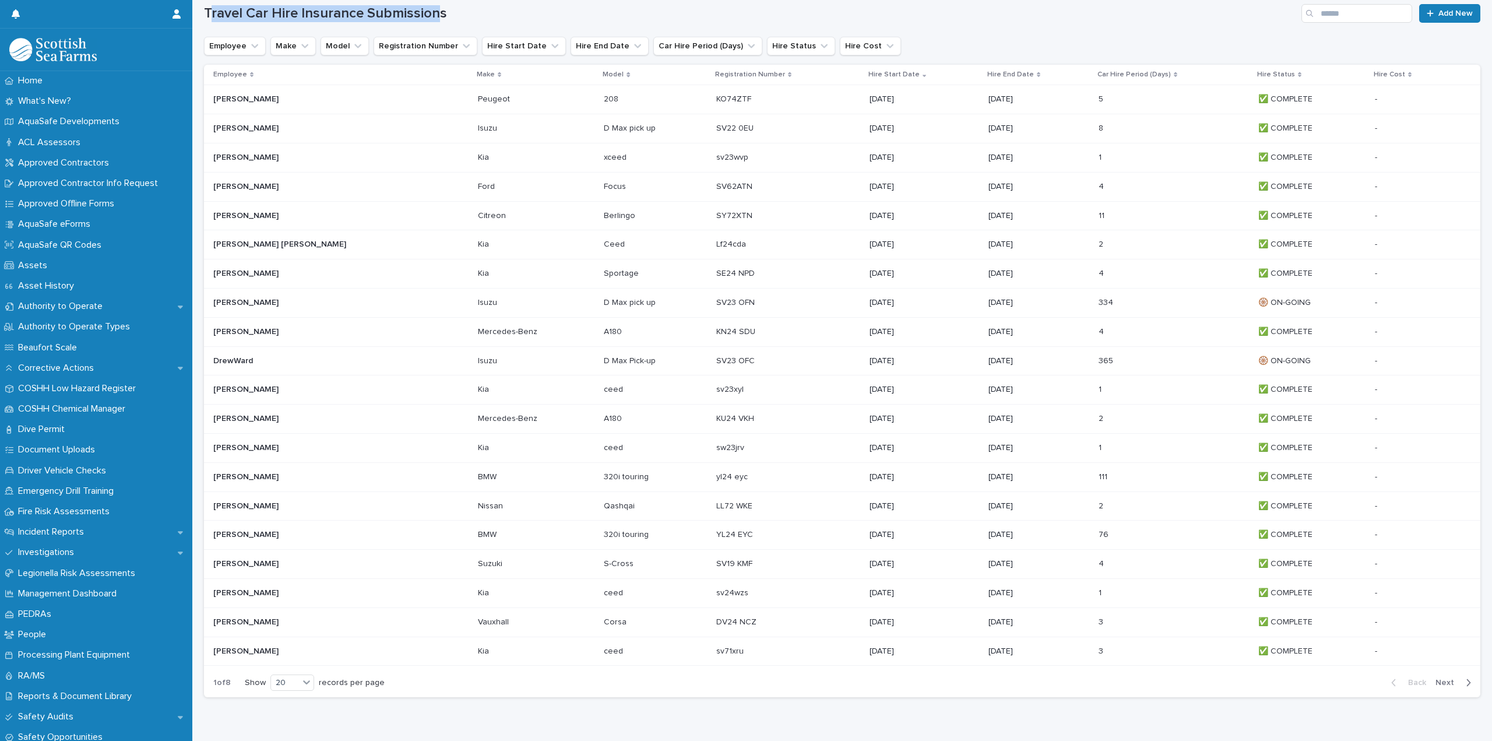
scroll to position [263, 0]
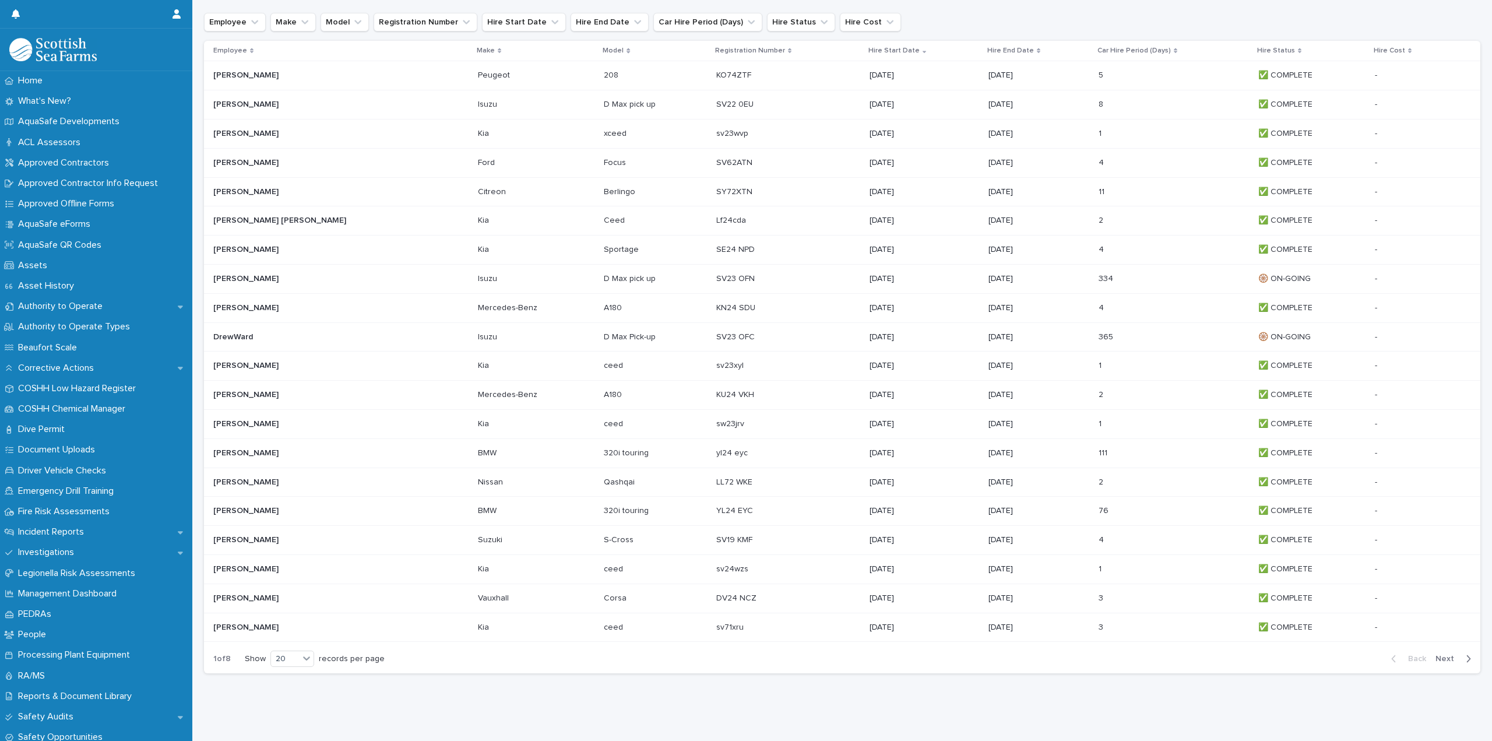
click at [1118, 530] on span "Next" at bounding box center [1448, 658] width 26 height 8
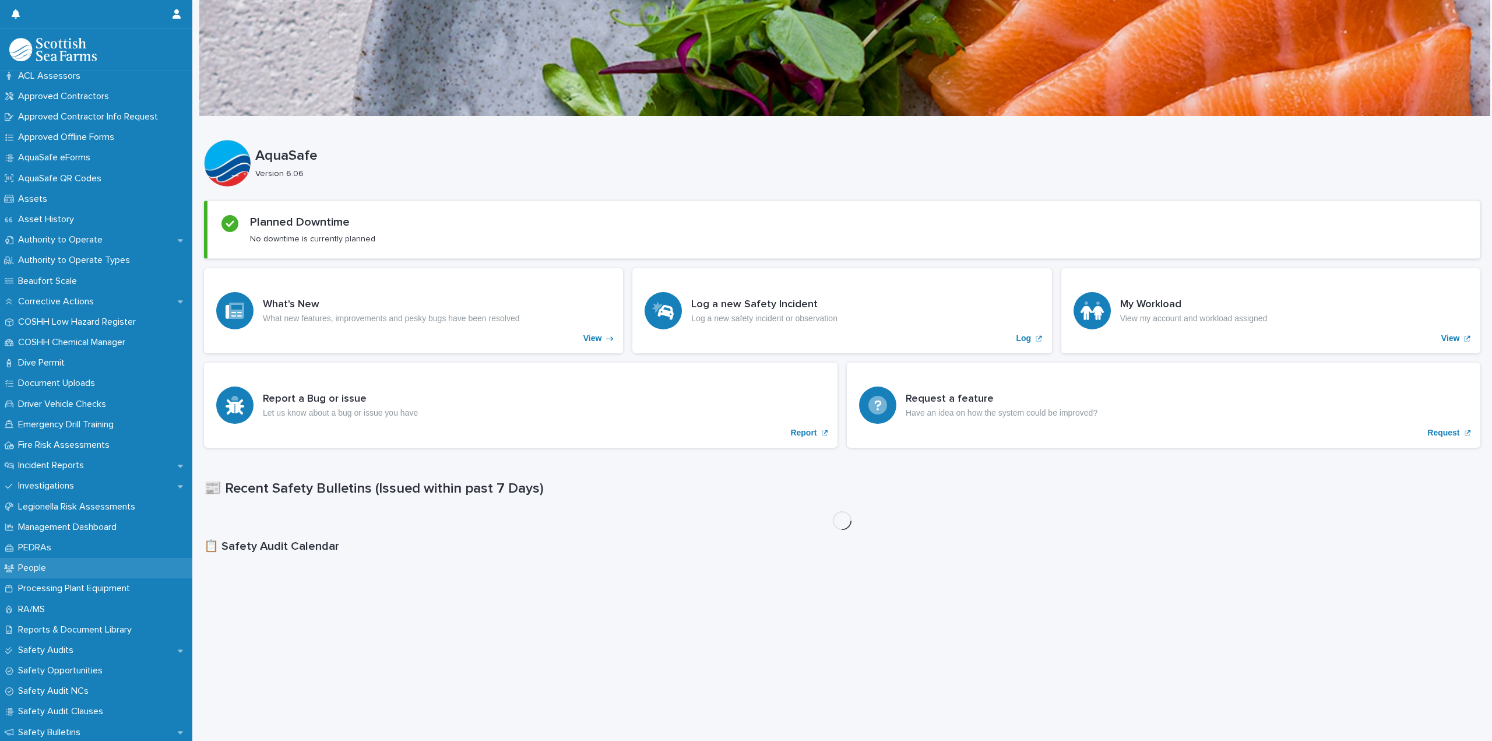
scroll to position [117, 0]
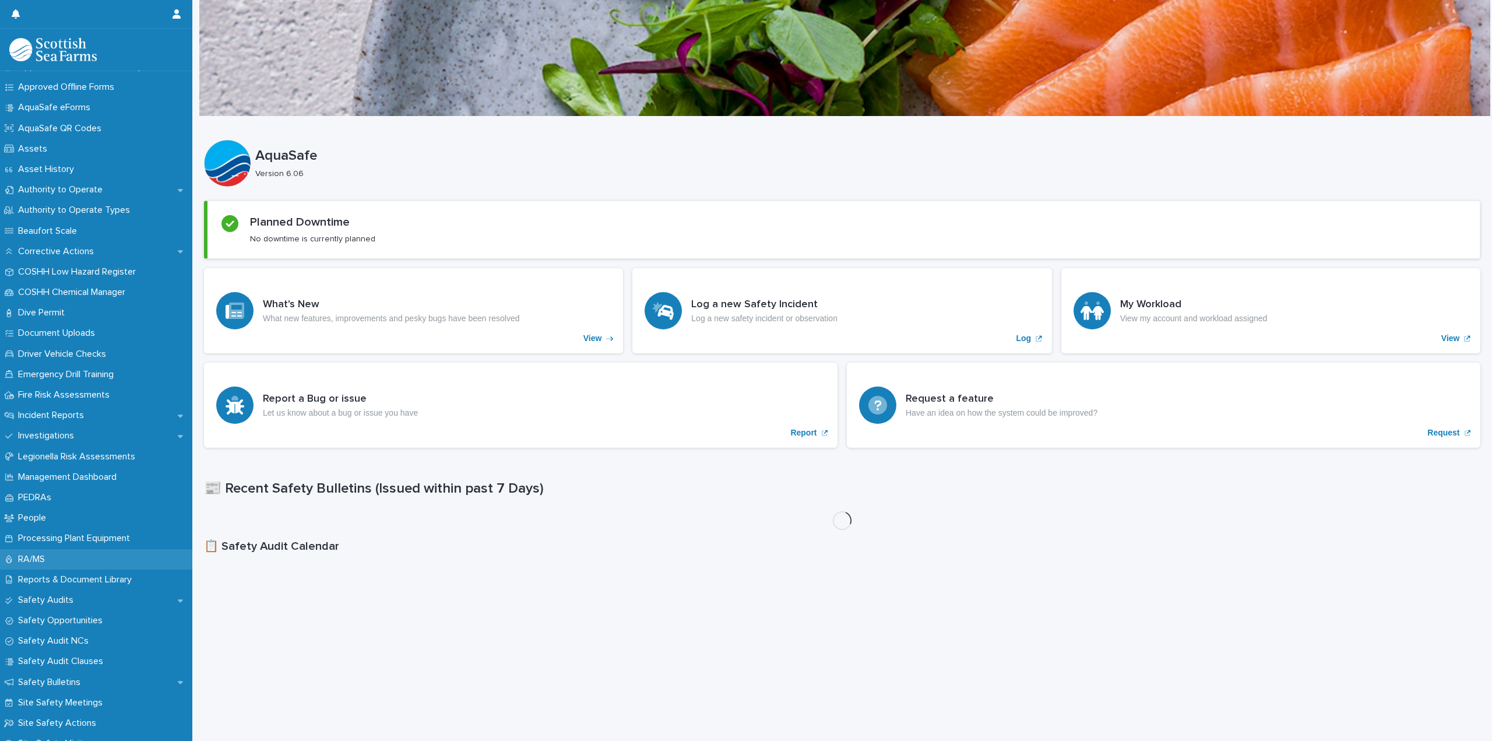
click at [43, 553] on div "RA/MS" at bounding box center [96, 559] width 192 height 20
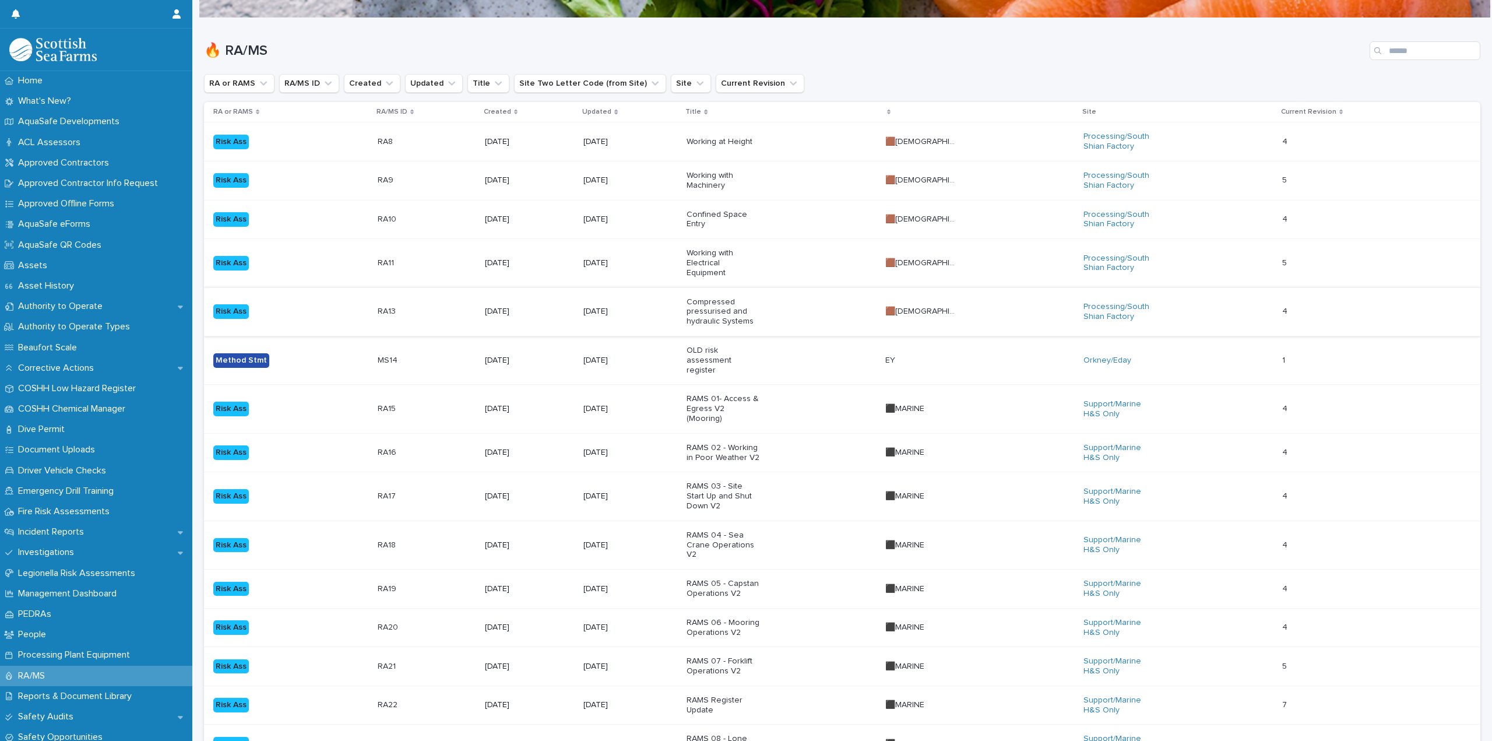
scroll to position [117, 0]
